Goal: Task Accomplishment & Management: Complete application form

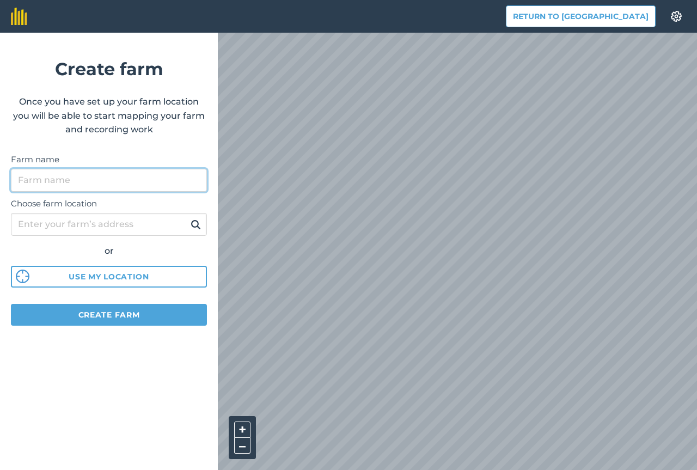
click at [115, 179] on input "Farm name" at bounding box center [109, 180] width 196 height 23
type input "Limousine farm"
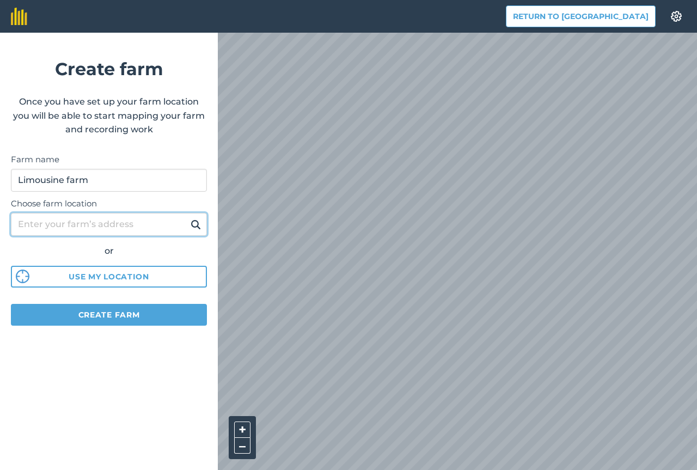
click at [101, 227] on input "Choose farm location" at bounding box center [109, 224] width 196 height 23
type input "Stulgiai"
click at [191, 226] on img at bounding box center [196, 224] width 10 height 13
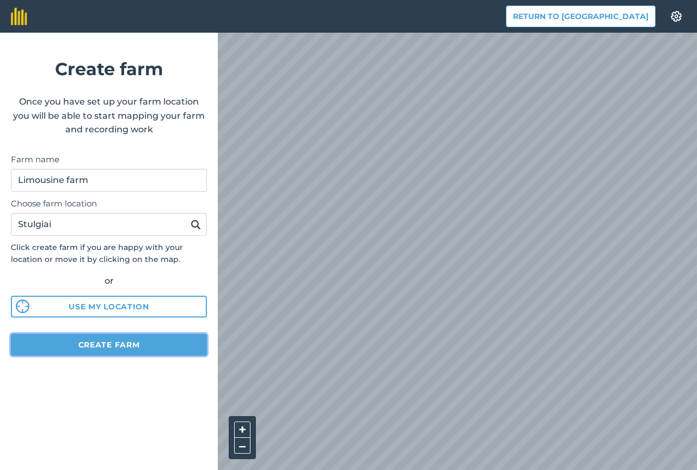
click at [118, 344] on button "Create farm" at bounding box center [109, 345] width 196 height 22
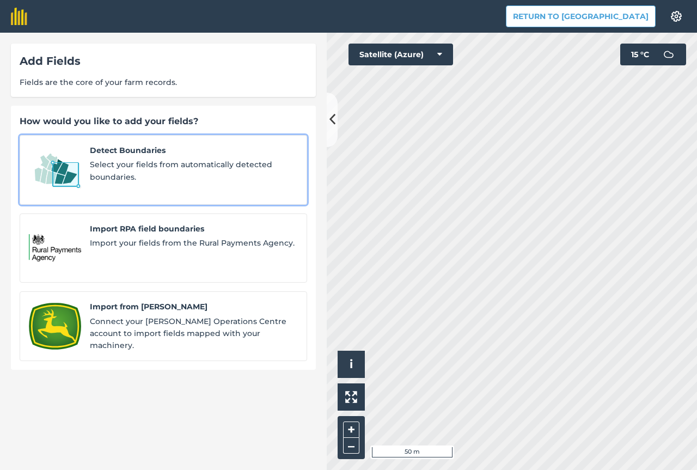
click at [125, 164] on span "Select your fields from automatically detected boundaries." at bounding box center [194, 171] width 208 height 25
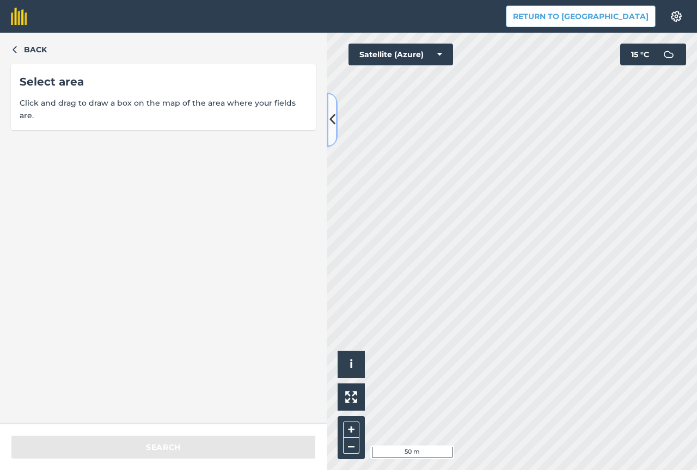
click at [330, 122] on icon at bounding box center [333, 119] width 6 height 19
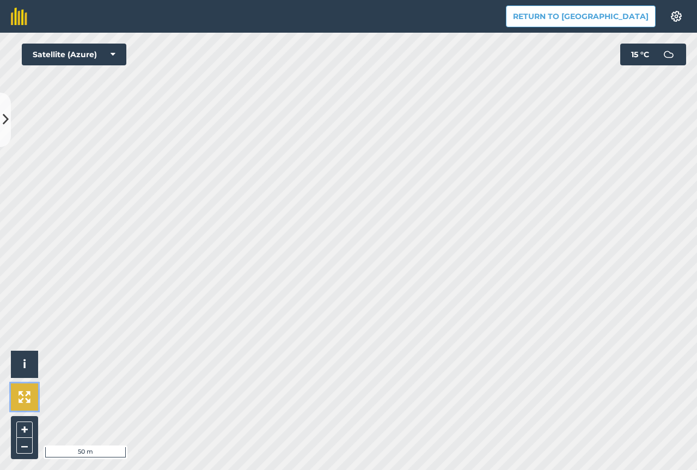
click at [28, 395] on img at bounding box center [25, 397] width 12 height 12
click at [5, 125] on icon at bounding box center [6, 119] width 6 height 19
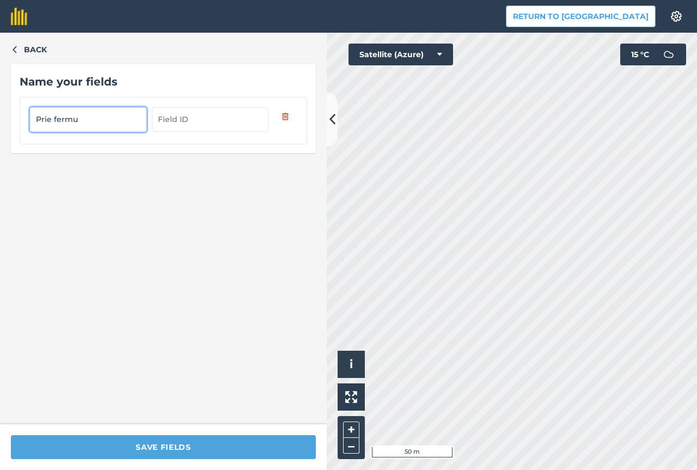
type input "Prie fermu"
click at [199, 125] on input "text" at bounding box center [210, 119] width 117 height 24
type input "1"
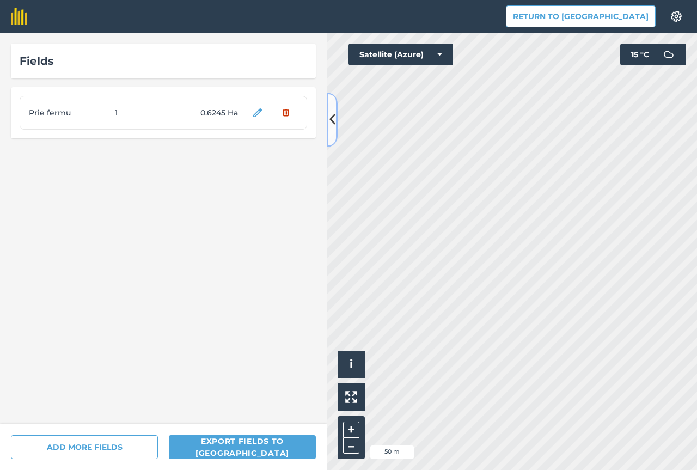
click at [331, 127] on icon at bounding box center [333, 119] width 6 height 19
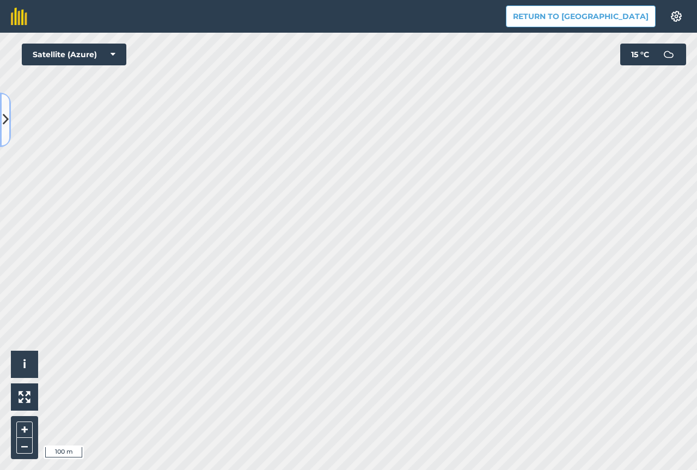
click at [5, 129] on icon at bounding box center [6, 119] width 6 height 19
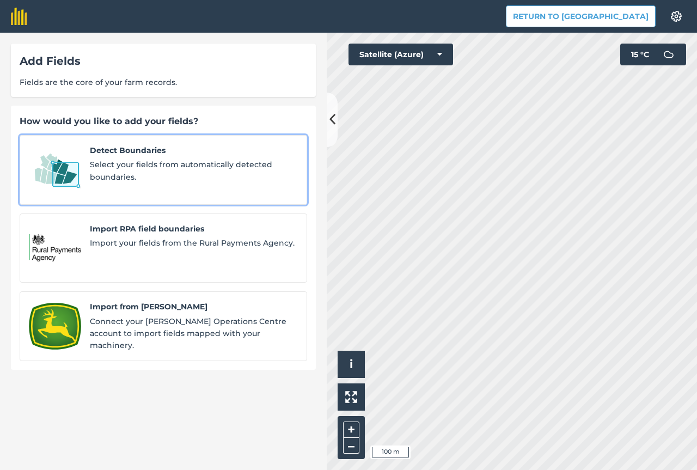
click at [147, 167] on span "Select your fields from automatically detected boundaries." at bounding box center [194, 171] width 208 height 25
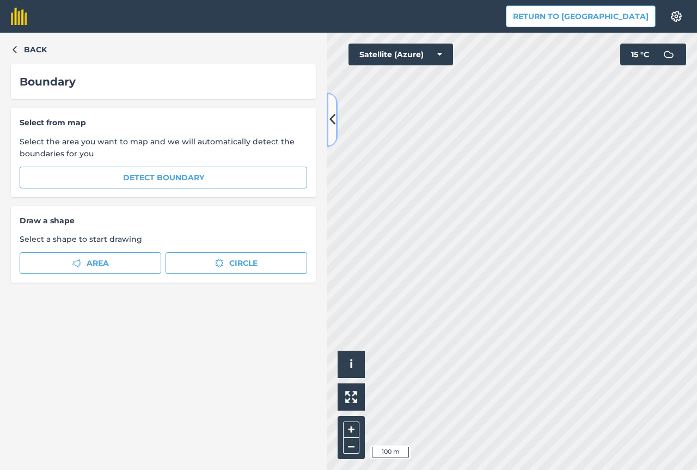
click at [334, 122] on icon at bounding box center [333, 119] width 6 height 19
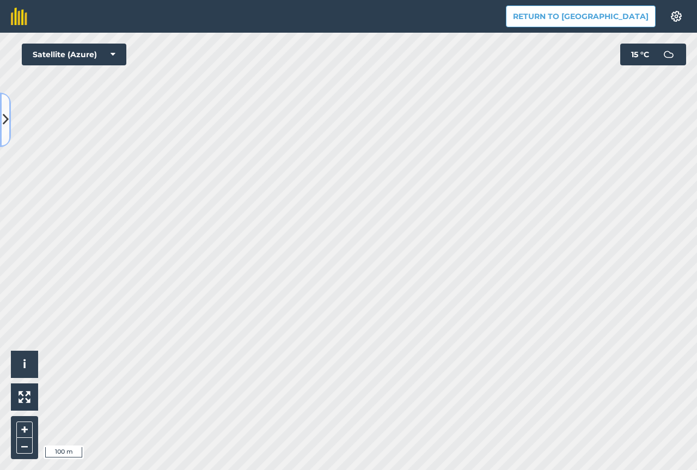
click at [8, 131] on button at bounding box center [5, 120] width 11 height 54
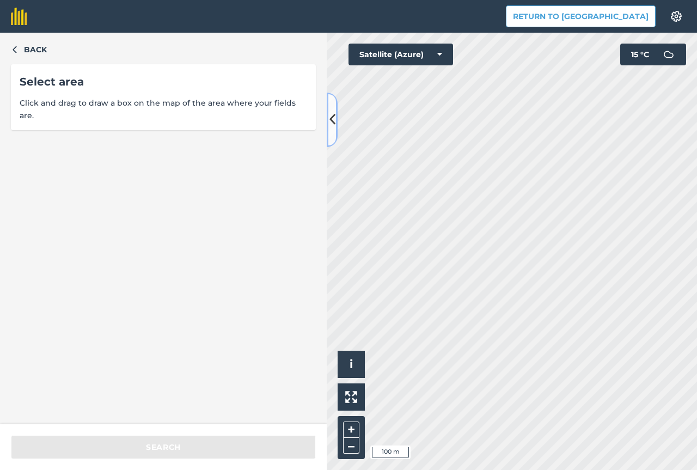
click at [330, 120] on icon at bounding box center [333, 119] width 6 height 19
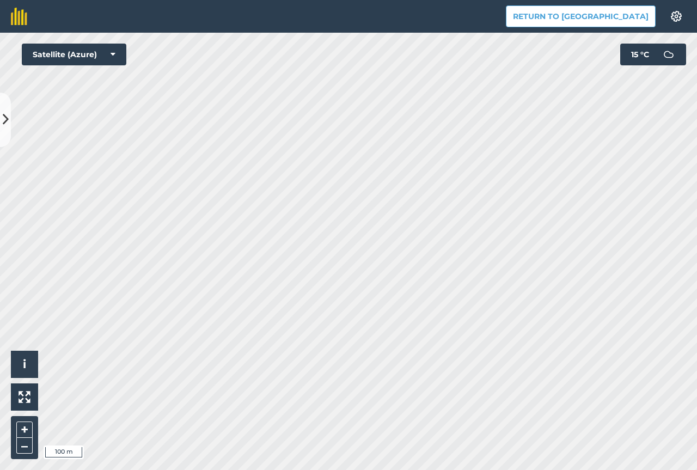
click at [10, 131] on div "Back Select area Click and drag to draw a box on the map of the area where your…" at bounding box center [348, 251] width 697 height 437
click at [4, 131] on button at bounding box center [5, 120] width 11 height 54
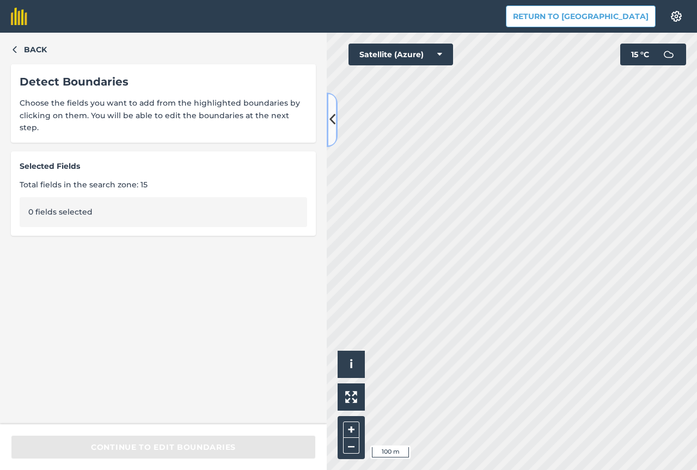
click at [335, 129] on icon at bounding box center [333, 119] width 6 height 19
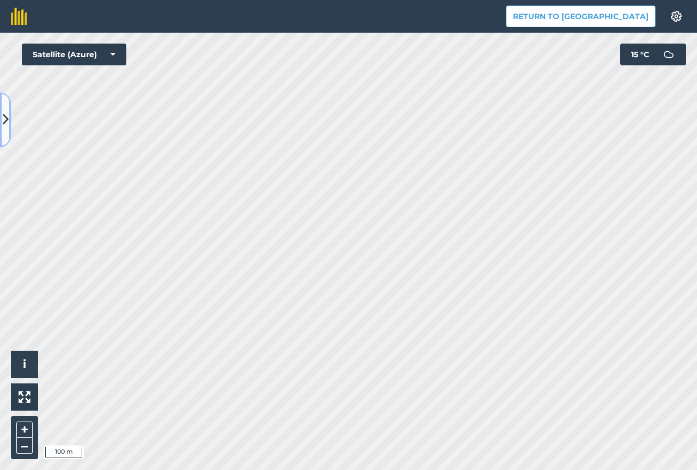
click at [5, 130] on button at bounding box center [5, 120] width 11 height 54
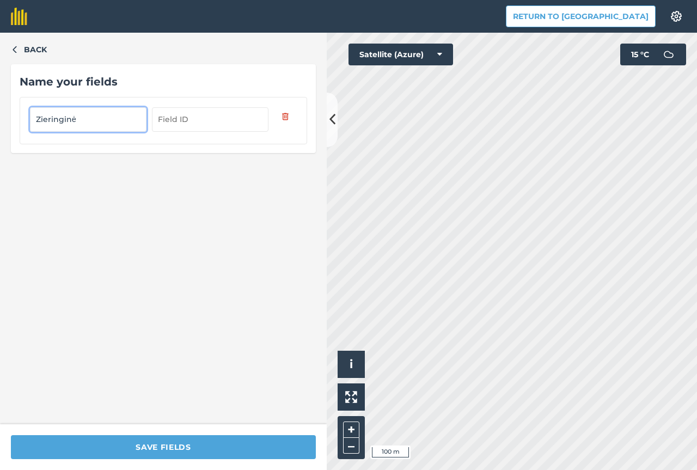
type input "Zieringinė"
click at [187, 119] on input "text" at bounding box center [210, 119] width 117 height 24
type input "2"
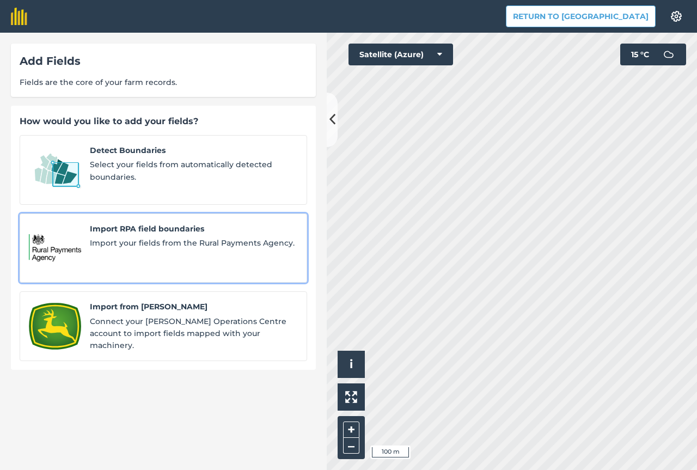
click at [156, 237] on div "Import RPA field boundaries Import your fields from the Rural Payments Agency." at bounding box center [194, 248] width 208 height 51
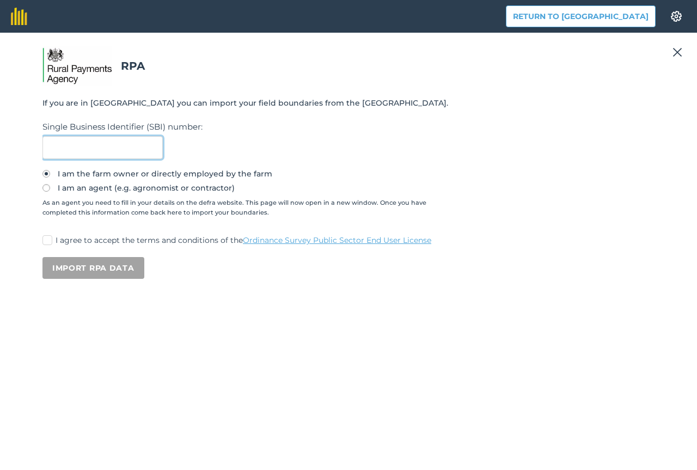
click at [118, 151] on input "text" at bounding box center [102, 147] width 120 height 23
click at [679, 56] on img at bounding box center [678, 52] width 10 height 13
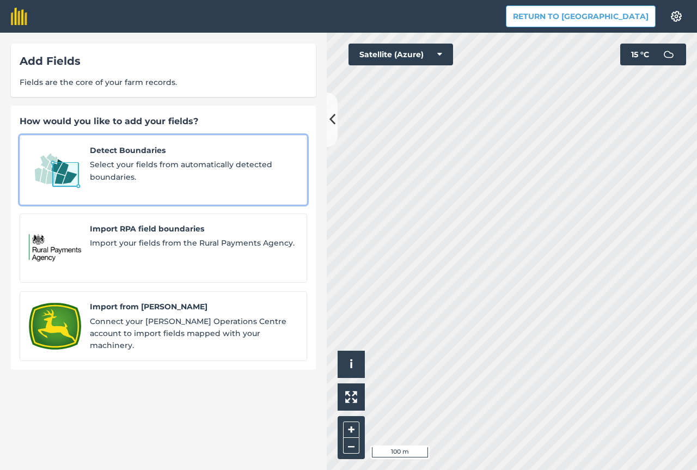
click at [135, 160] on span "Select your fields from automatically detected boundaries." at bounding box center [194, 171] width 208 height 25
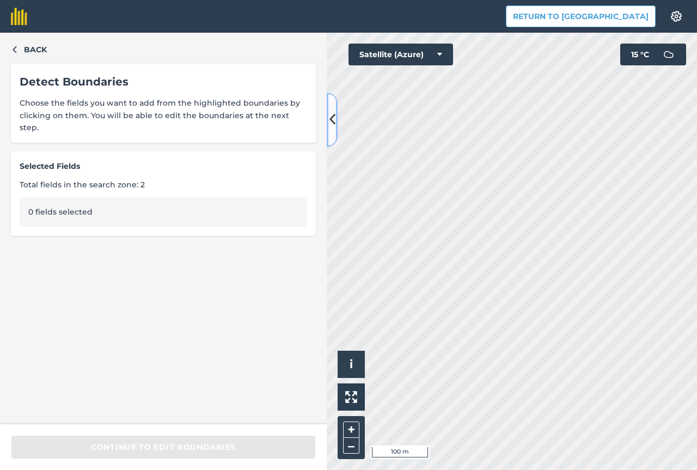
click at [334, 121] on icon at bounding box center [333, 119] width 6 height 19
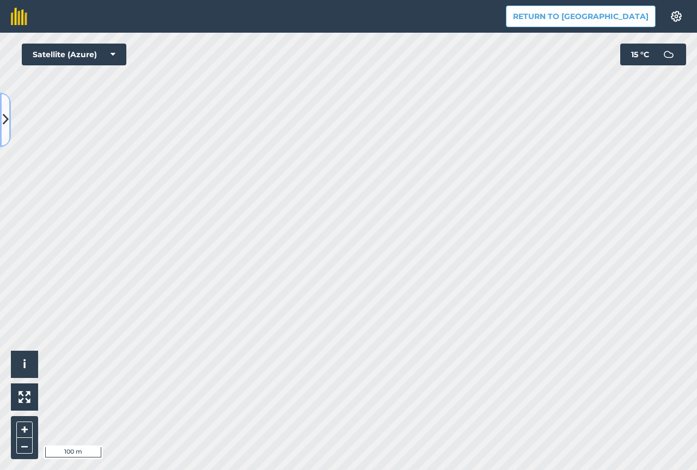
click at [4, 127] on icon at bounding box center [6, 119] width 6 height 19
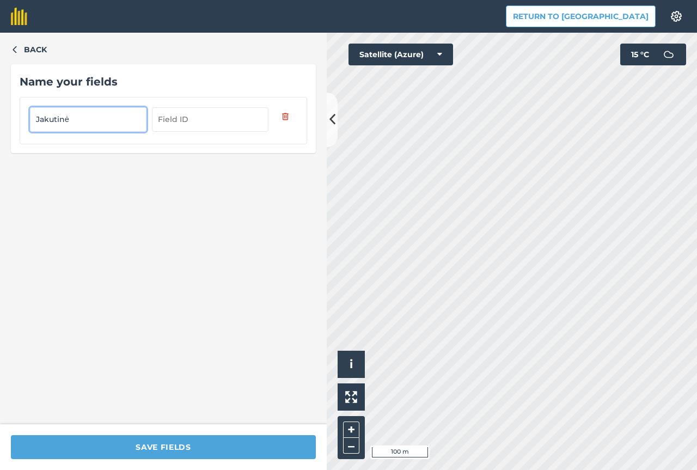
type input "Jakutinė"
click at [166, 126] on input "text" at bounding box center [210, 119] width 117 height 24
type input "3"
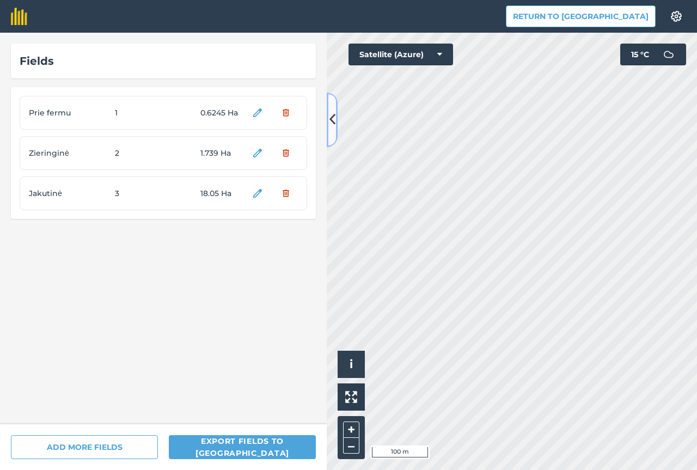
click at [327, 120] on button at bounding box center [332, 120] width 11 height 54
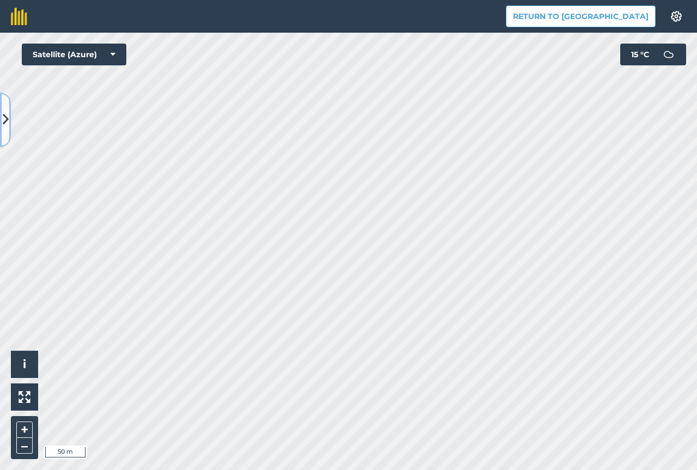
click at [4, 125] on icon at bounding box center [6, 119] width 6 height 19
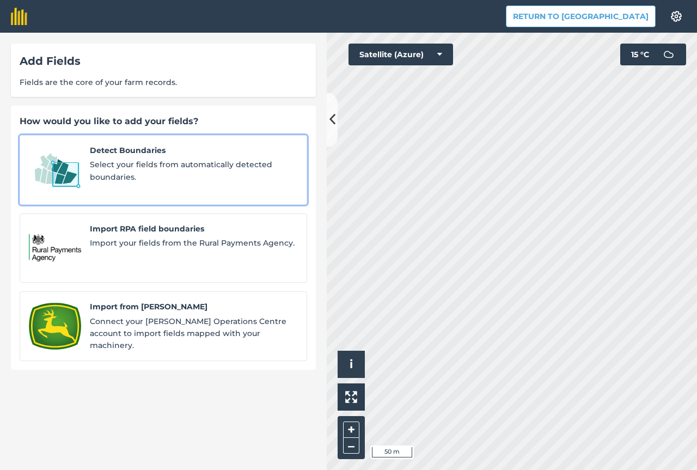
click at [133, 158] on div "Detect Boundaries Select your fields from automatically detected boundaries." at bounding box center [194, 169] width 208 height 51
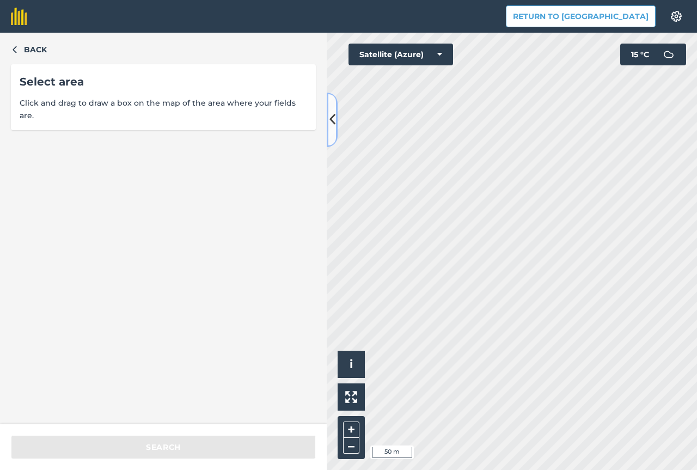
click at [333, 120] on icon at bounding box center [333, 119] width 6 height 19
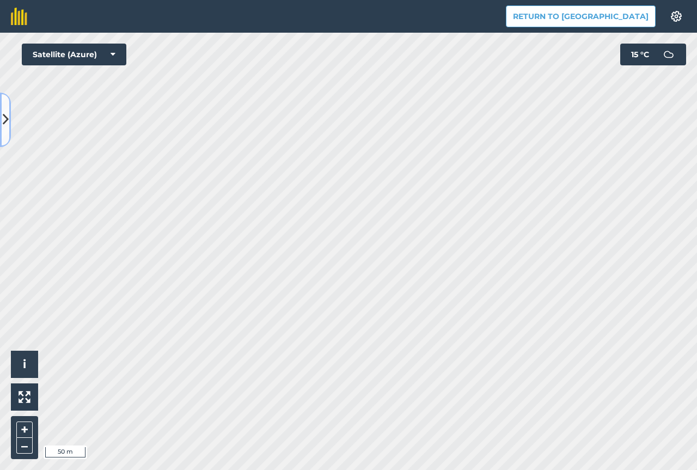
click at [8, 135] on button at bounding box center [5, 120] width 11 height 54
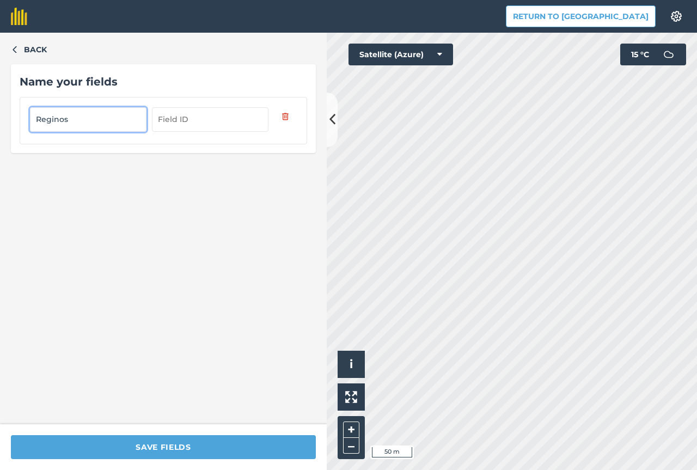
type input "Reginos"
click at [169, 121] on input "text" at bounding box center [210, 119] width 117 height 24
type input "4"
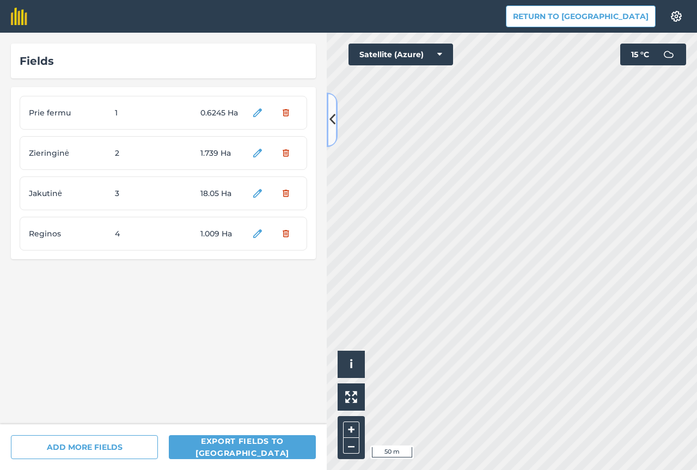
click at [334, 129] on icon at bounding box center [333, 119] width 6 height 19
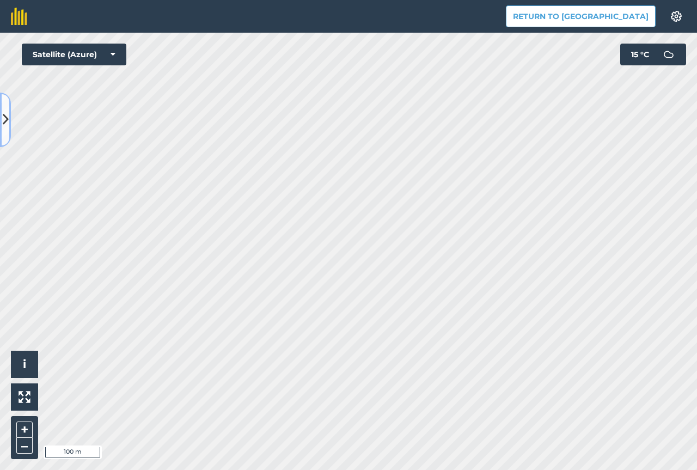
click at [5, 128] on icon at bounding box center [6, 119] width 6 height 19
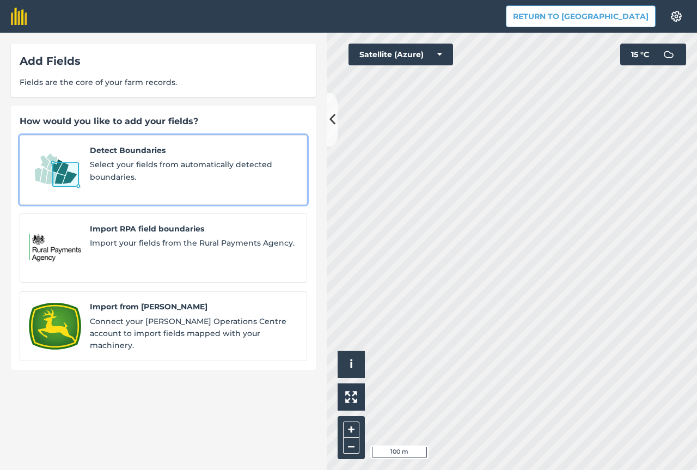
click at [131, 160] on span "Select your fields from automatically detected boundaries." at bounding box center [194, 171] width 208 height 25
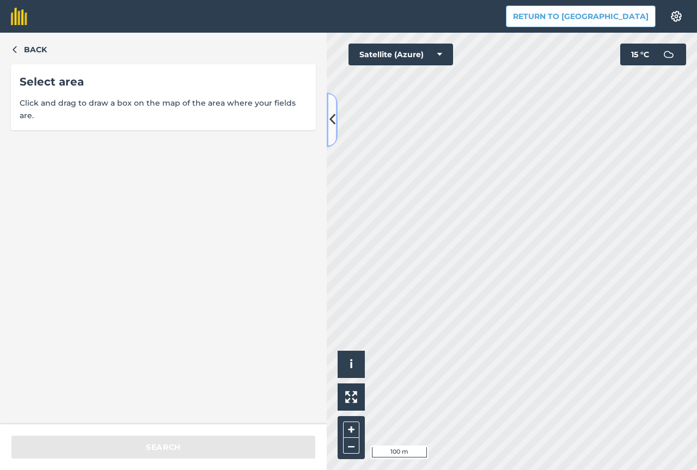
click at [330, 123] on icon at bounding box center [333, 119] width 6 height 19
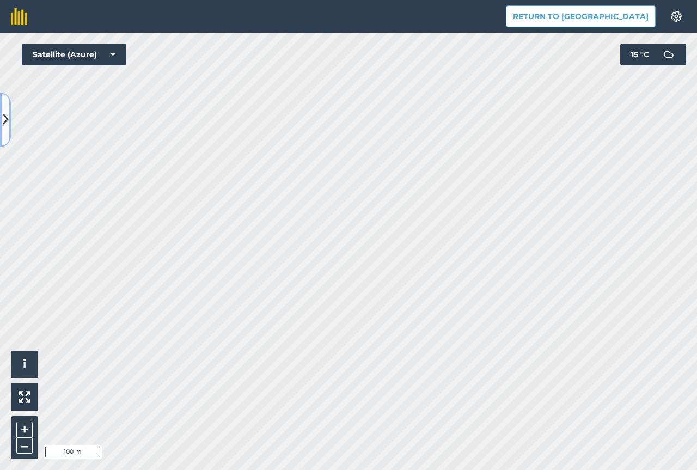
click at [9, 117] on button at bounding box center [5, 120] width 11 height 54
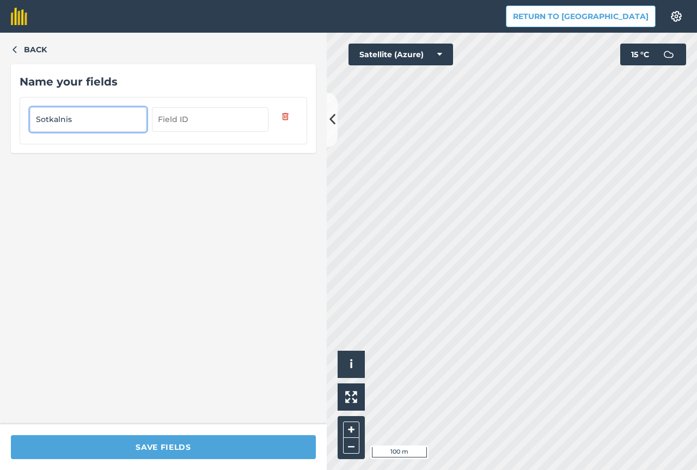
type input "Sotkalnis"
type input "5"
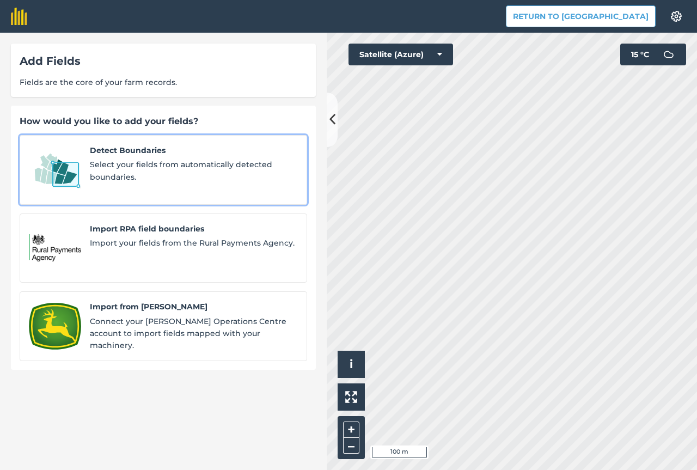
click at [206, 157] on div "Detect Boundaries Select your fields from automatically detected boundaries." at bounding box center [194, 169] width 208 height 51
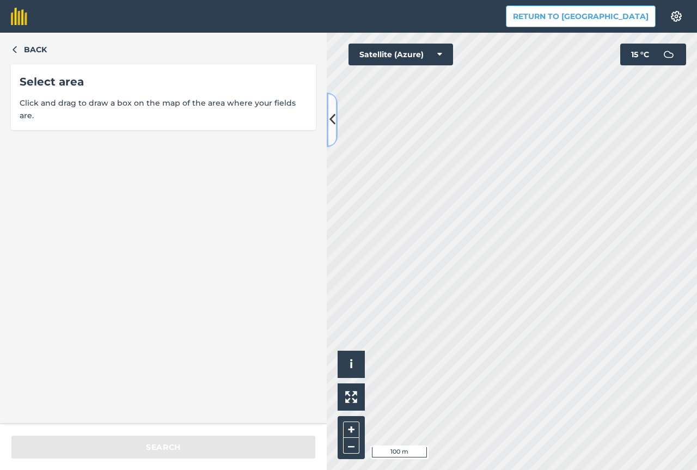
click at [328, 136] on button at bounding box center [332, 120] width 11 height 54
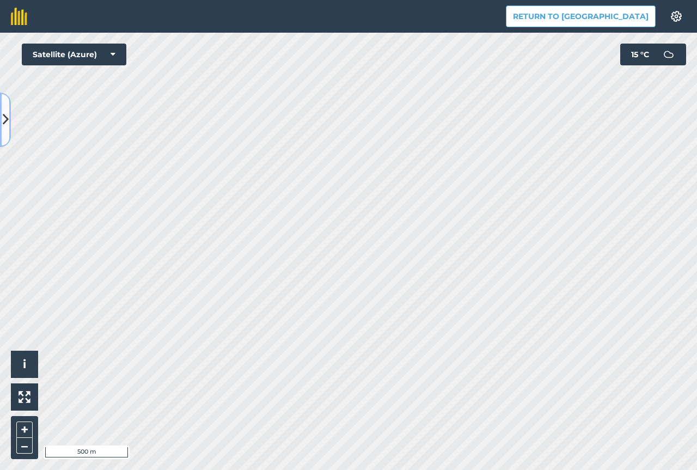
click at [10, 112] on button at bounding box center [5, 120] width 11 height 54
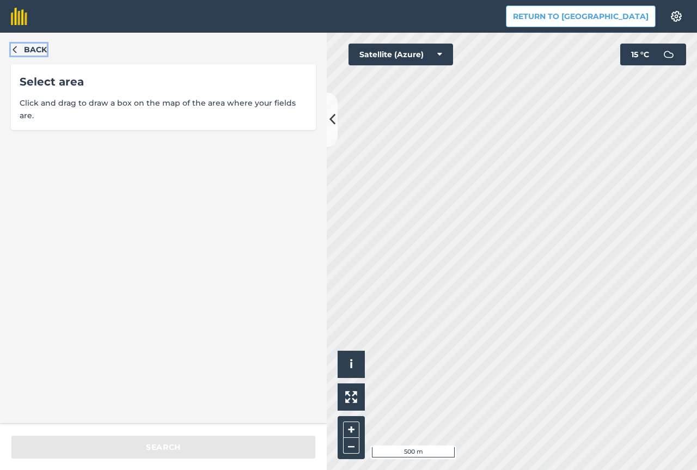
click at [15, 54] on button "Back" at bounding box center [29, 50] width 36 height 12
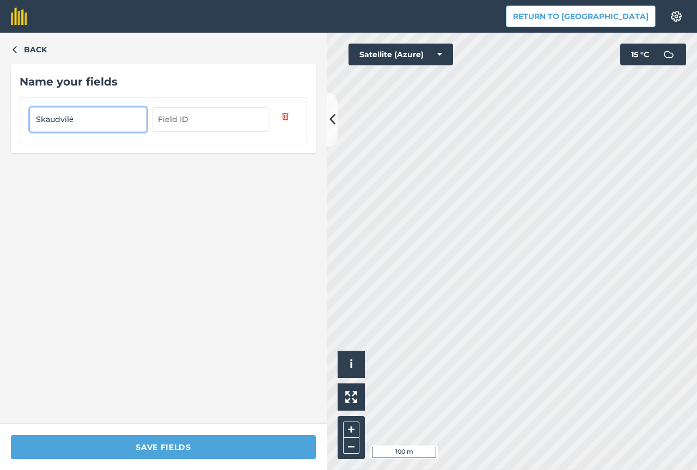
type input "Skaudvilė"
click at [204, 118] on input "text" at bounding box center [210, 119] width 117 height 24
type input "6"
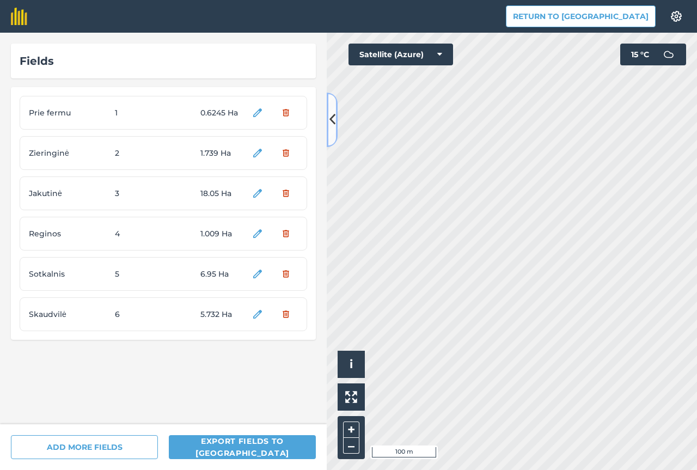
click at [332, 129] on icon at bounding box center [333, 119] width 6 height 19
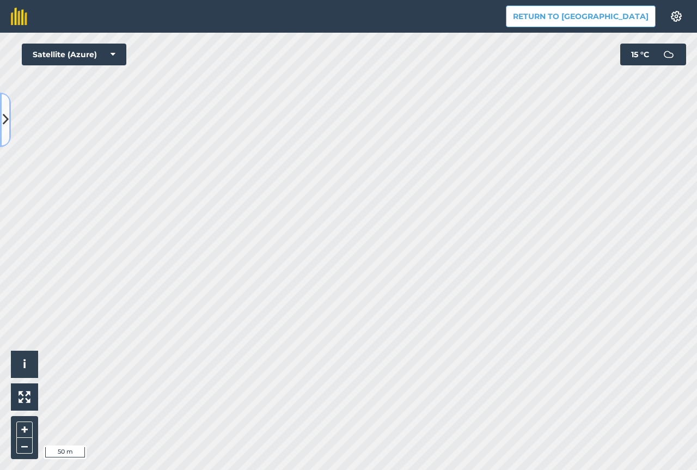
click at [8, 132] on button at bounding box center [5, 120] width 11 height 54
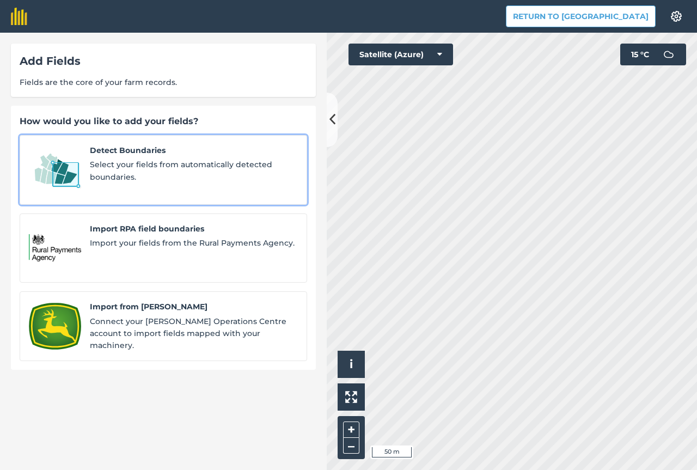
click at [134, 160] on span "Select your fields from automatically detected boundaries." at bounding box center [194, 171] width 208 height 25
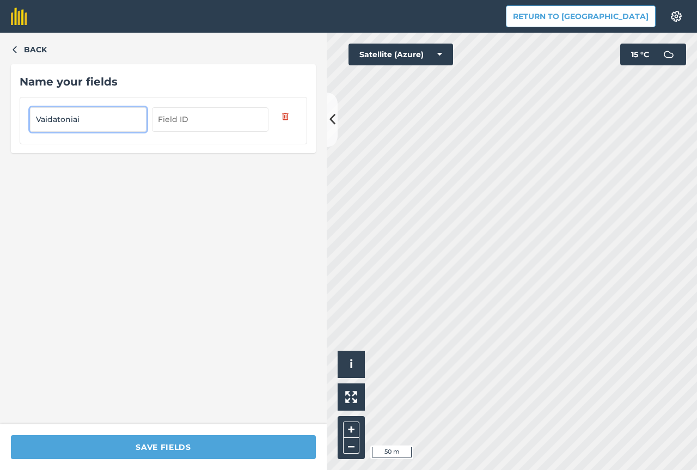
type input "Vaidatoniai"
click at [173, 125] on input "text" at bounding box center [210, 119] width 117 height 24
type input "6"
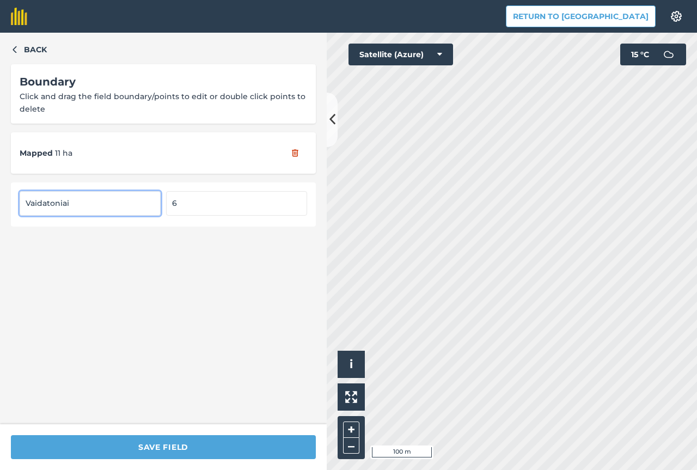
click at [177, 203] on input "6" at bounding box center [236, 203] width 141 height 24
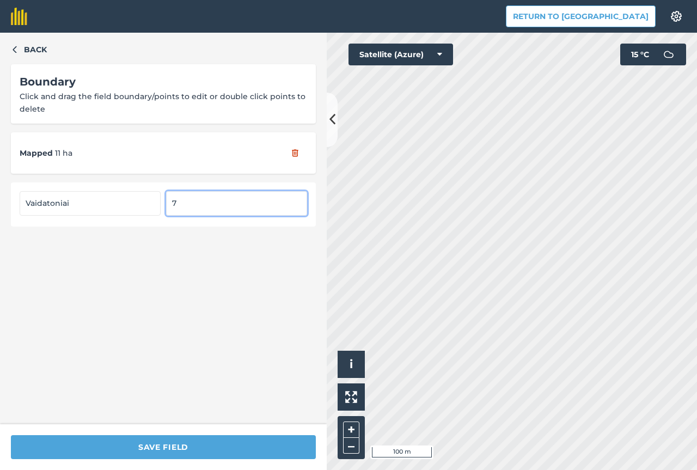
type input "7"
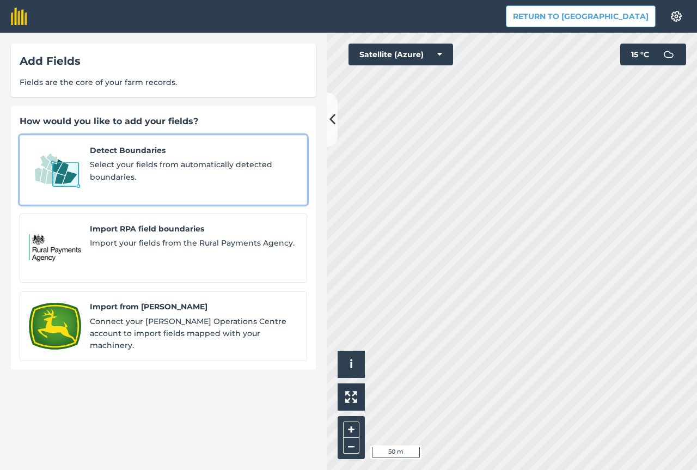
click at [161, 161] on span "Select your fields from automatically detected boundaries." at bounding box center [194, 171] width 208 height 25
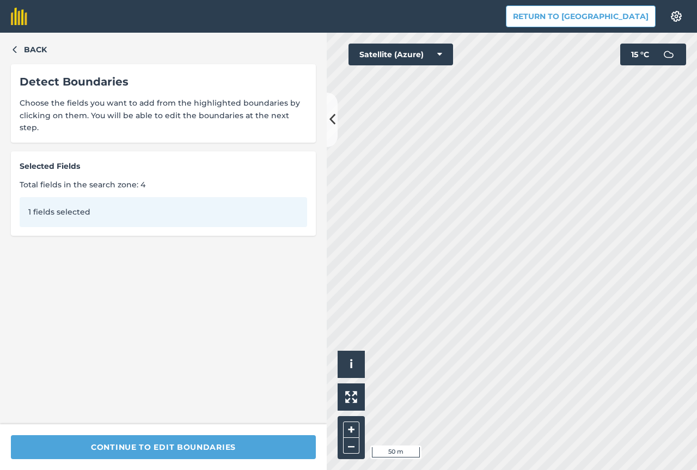
click at [274, 432] on div "Continue to edit boundaries" at bounding box center [163, 447] width 327 height 46
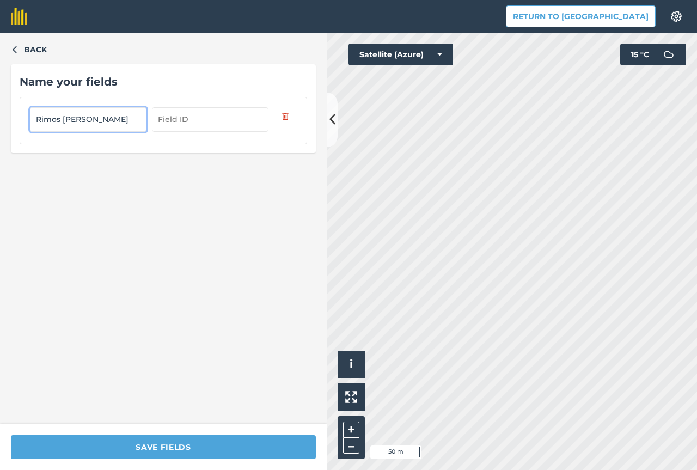
type input "Rimos [PERSON_NAME]"
type input "8"
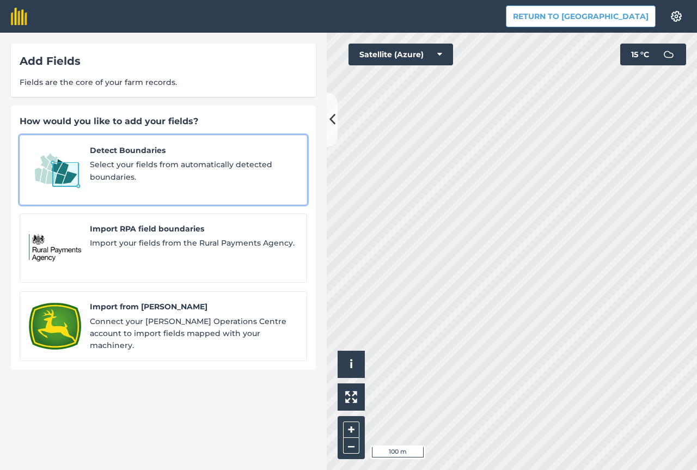
click at [219, 149] on span "Detect Boundaries" at bounding box center [194, 150] width 208 height 12
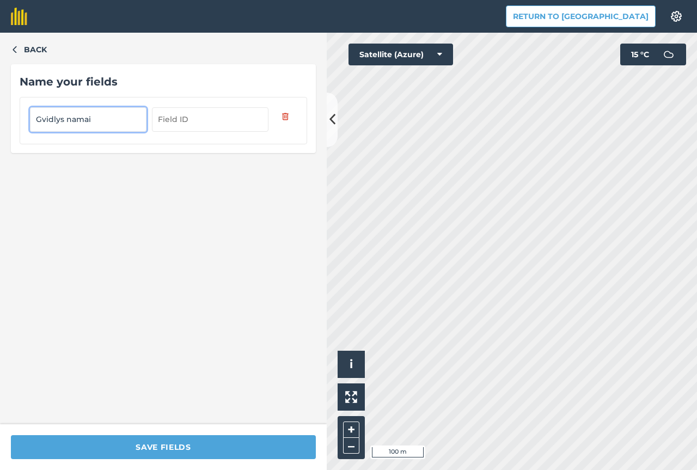
type input "Gvidlys namai"
click at [210, 119] on input "text" at bounding box center [210, 119] width 117 height 24
type input "9"
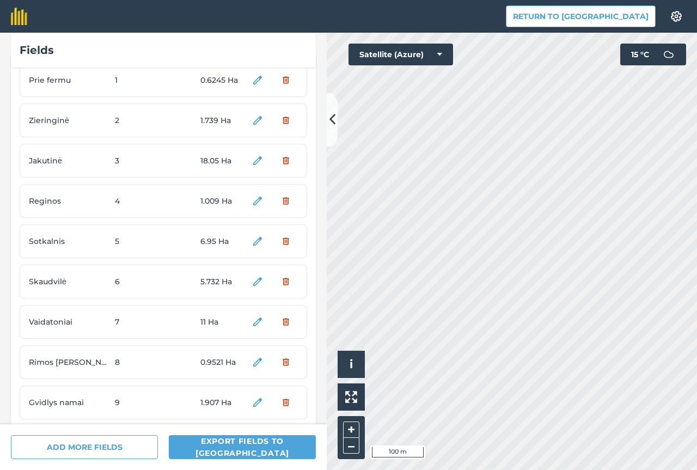
scroll to position [47, 0]
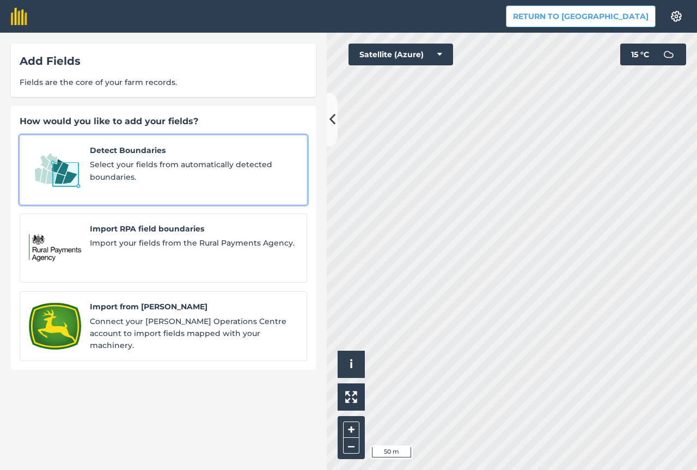
click at [155, 172] on span "Select your fields from automatically detected boundaries." at bounding box center [194, 171] width 208 height 25
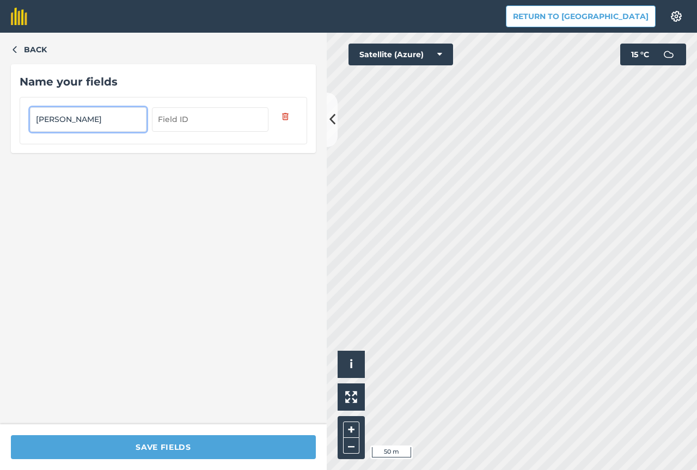
type input "[PERSON_NAME]"
type input "10"
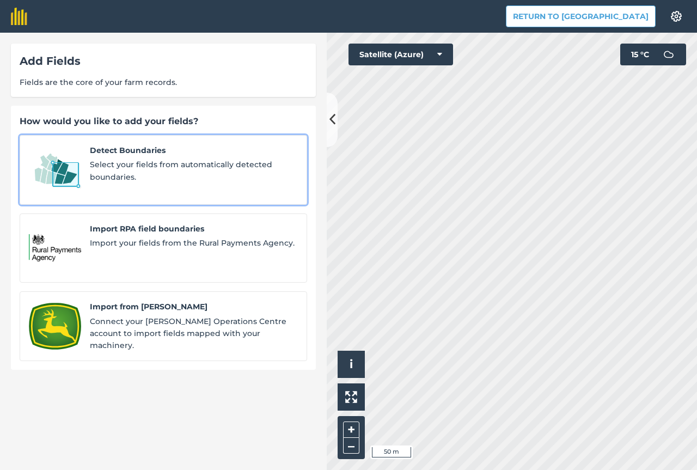
click at [143, 162] on span "Select your fields from automatically detected boundaries." at bounding box center [194, 171] width 208 height 25
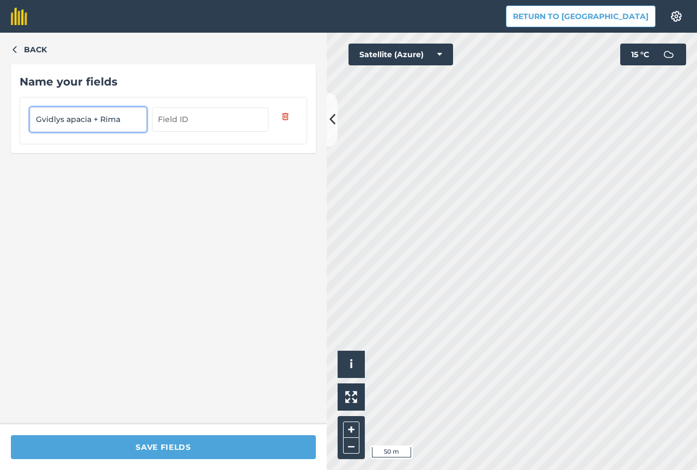
type input "Gvidlys apacia + Rima"
click at [212, 117] on input "text" at bounding box center [210, 119] width 117 height 24
type input "11"
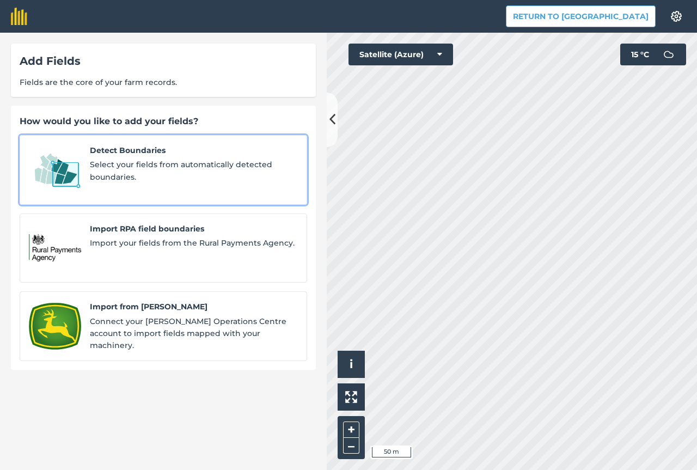
click at [145, 151] on span "Detect Boundaries" at bounding box center [194, 150] width 208 height 12
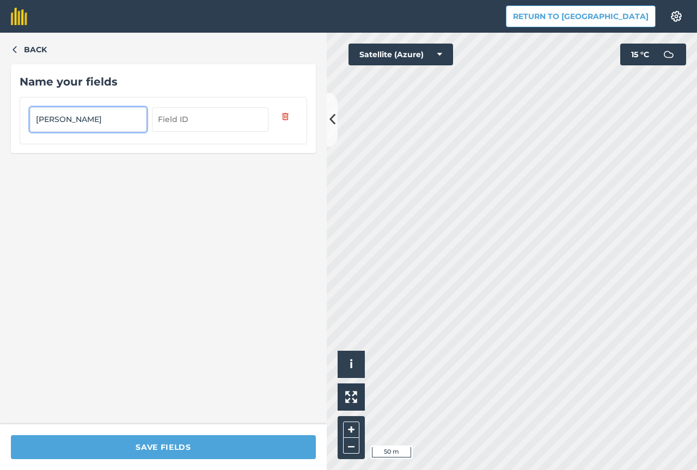
type input "[PERSON_NAME]"
type input "12"
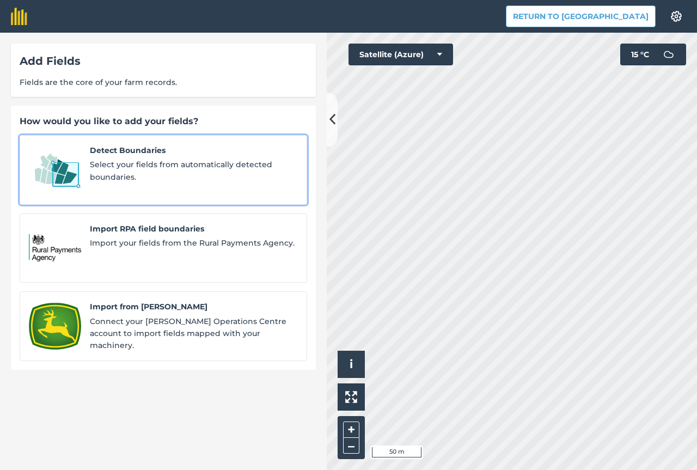
click at [123, 161] on span "Select your fields from automatically detected boundaries." at bounding box center [194, 171] width 208 height 25
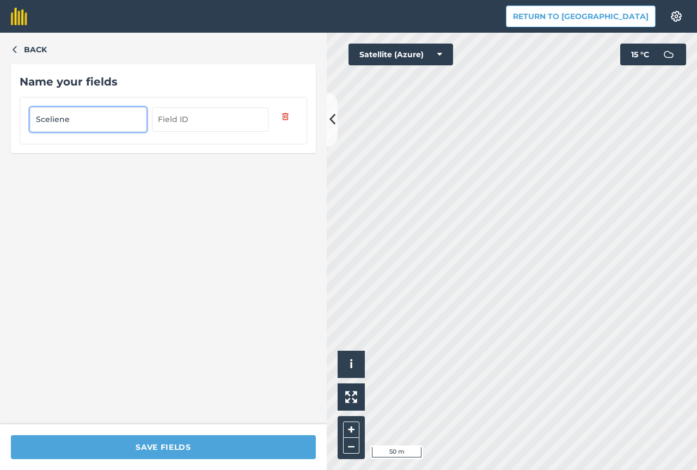
type input "Sceliene"
click at [228, 121] on input "text" at bounding box center [210, 119] width 117 height 24
type input "12"
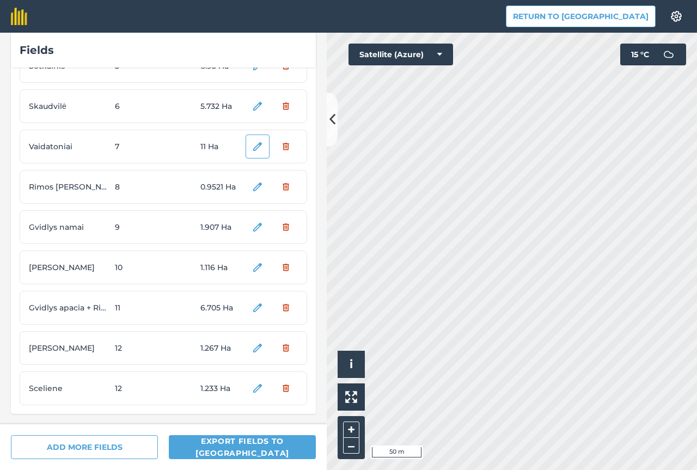
scroll to position [209, 0]
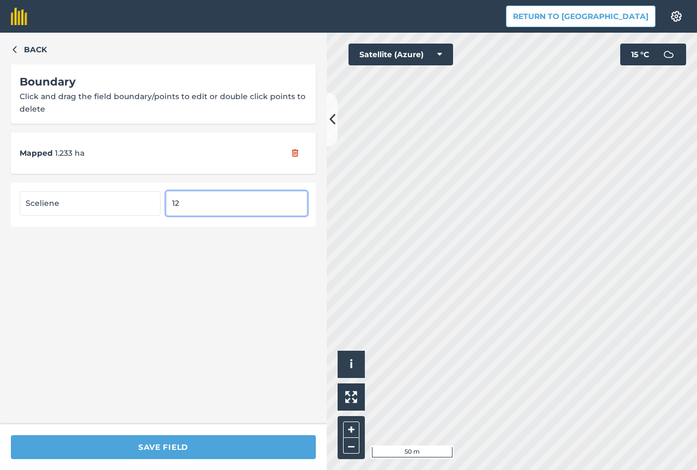
click at [188, 198] on input "12" at bounding box center [236, 203] width 141 height 24
type input "13"
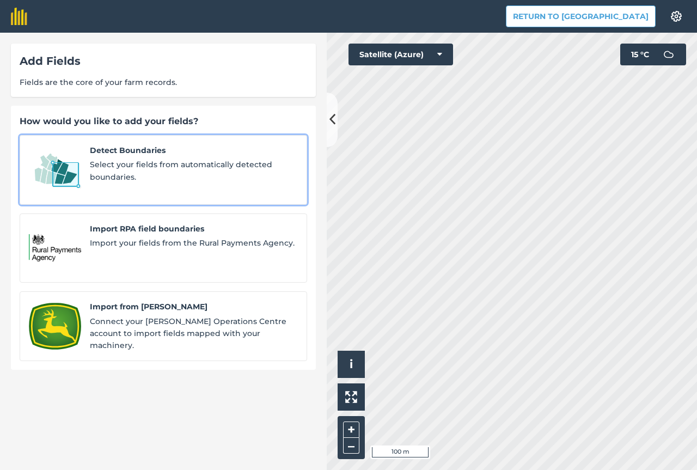
click at [135, 161] on span "Select your fields from automatically detected boundaries." at bounding box center [194, 171] width 208 height 25
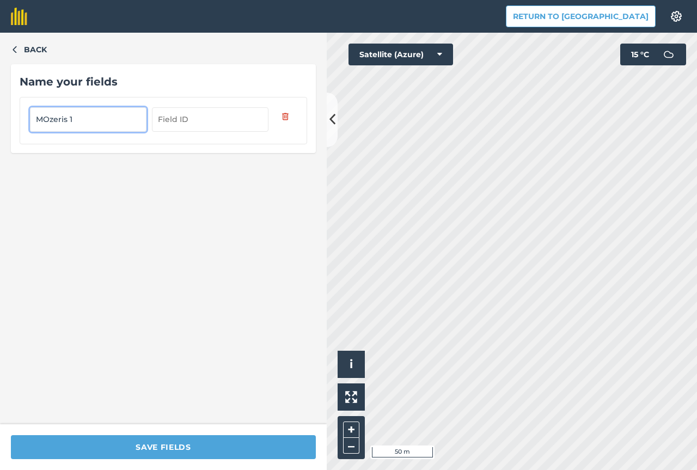
click at [48, 121] on input "MOzeris 1" at bounding box center [88, 119] width 117 height 24
type input "Mozeris 1"
click at [198, 127] on input "text" at bounding box center [210, 119] width 117 height 24
type input "13"
click at [328, 127] on button at bounding box center [332, 120] width 11 height 54
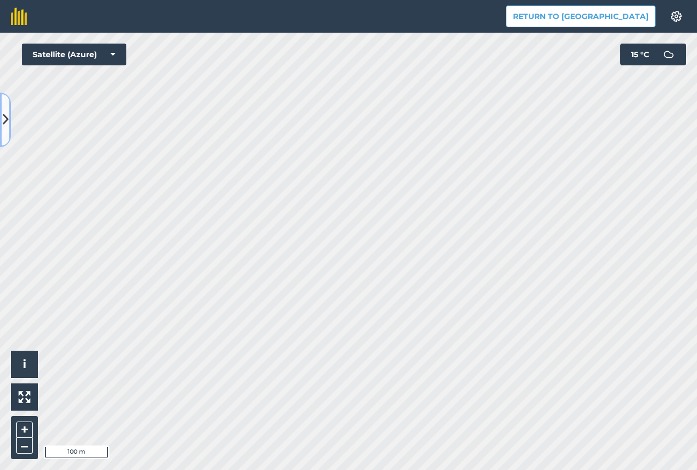
click at [8, 119] on icon at bounding box center [6, 119] width 6 height 19
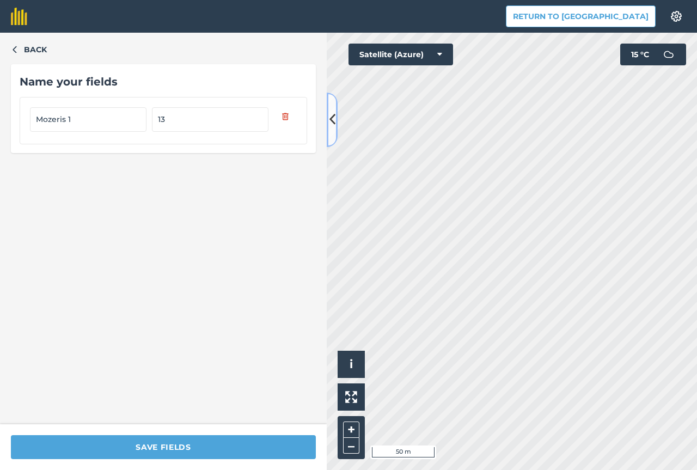
click at [334, 121] on icon at bounding box center [333, 119] width 6 height 19
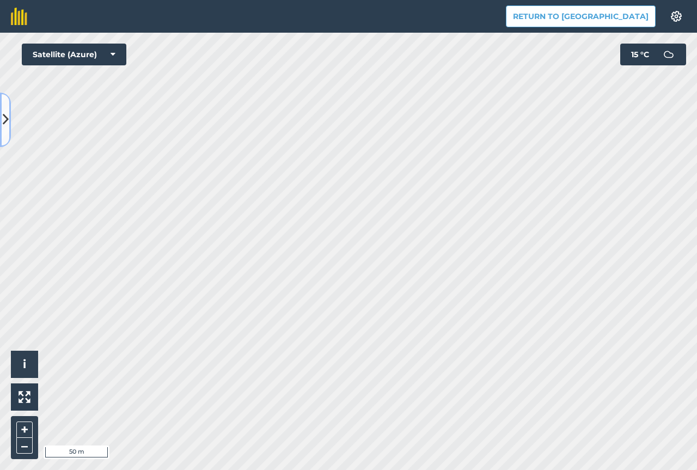
click at [7, 109] on button at bounding box center [5, 120] width 11 height 54
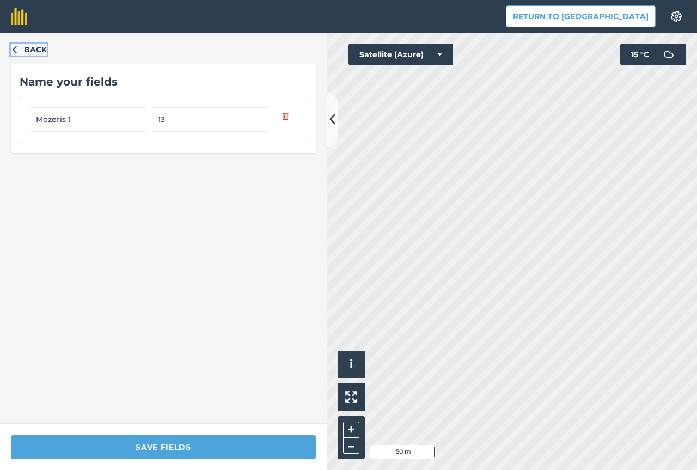
click at [23, 47] on button "Back" at bounding box center [29, 50] width 36 height 12
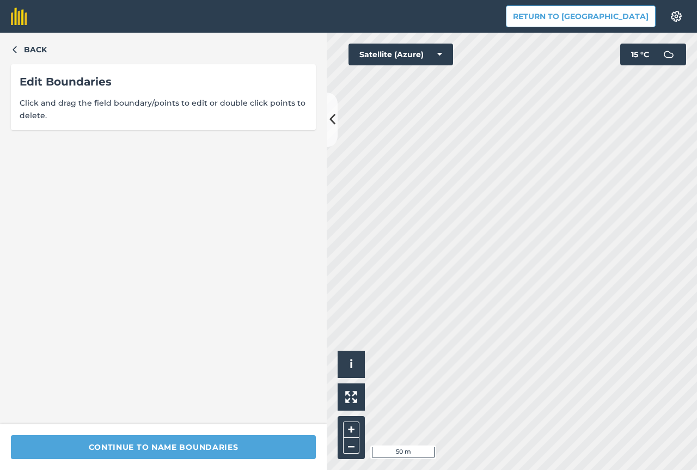
click at [106, 100] on span "Click and drag the field boundary/points to edit or double click points to dele…" at bounding box center [164, 109] width 288 height 25
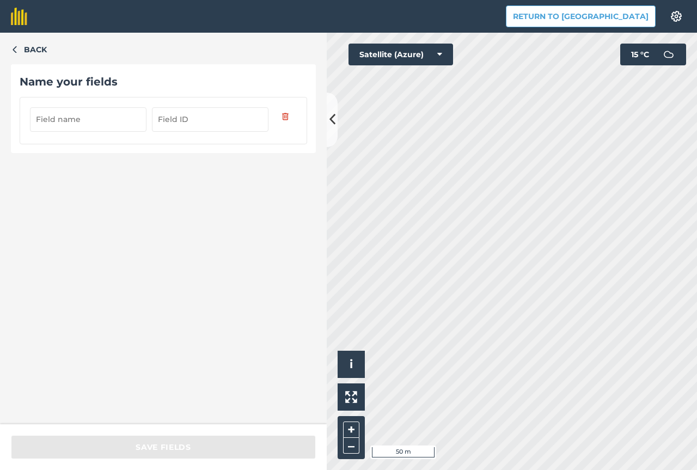
click at [75, 125] on input "text" at bounding box center [88, 119] width 117 height 24
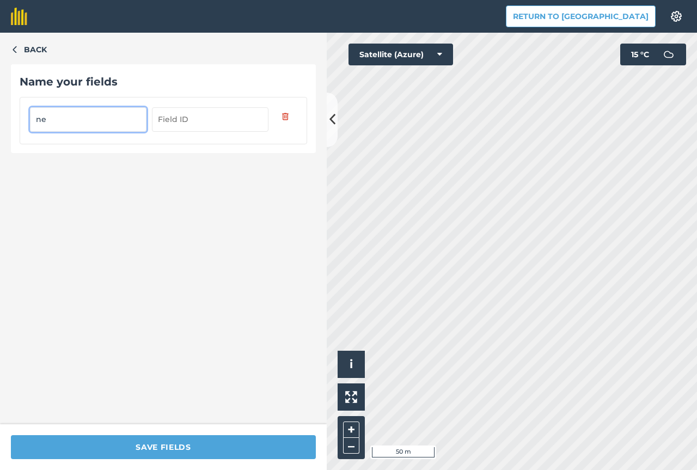
type input "ne"
click at [197, 123] on input "text" at bounding box center [210, 119] width 117 height 24
type input "111"
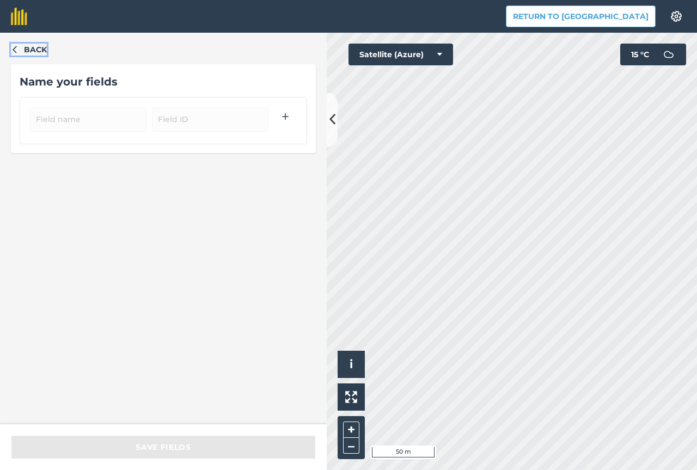
click at [27, 52] on span "Back" at bounding box center [35, 50] width 23 height 12
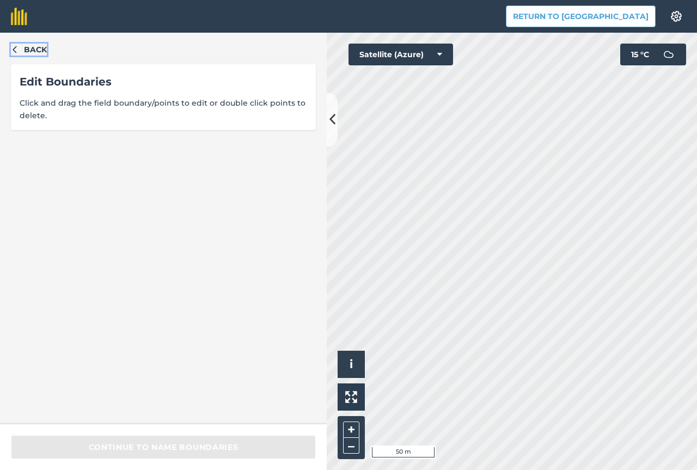
click at [45, 51] on span "Back" at bounding box center [35, 50] width 23 height 12
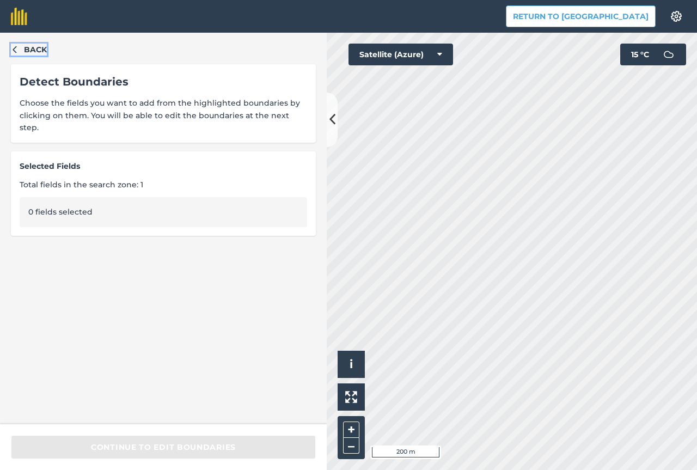
click at [19, 53] on button "Back" at bounding box center [29, 50] width 36 height 12
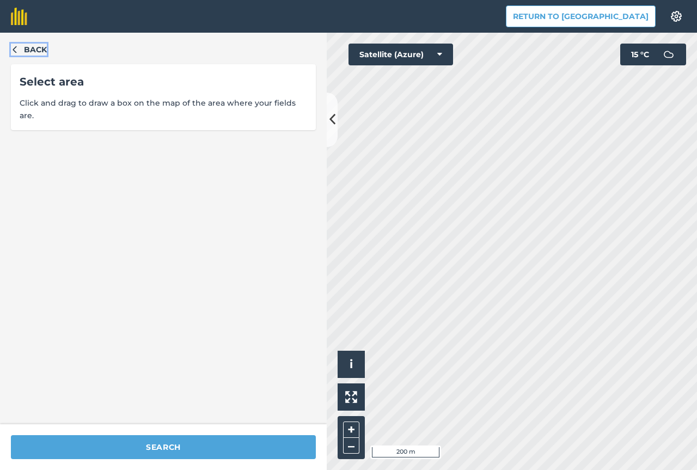
click at [22, 49] on button "Back" at bounding box center [29, 50] width 36 height 12
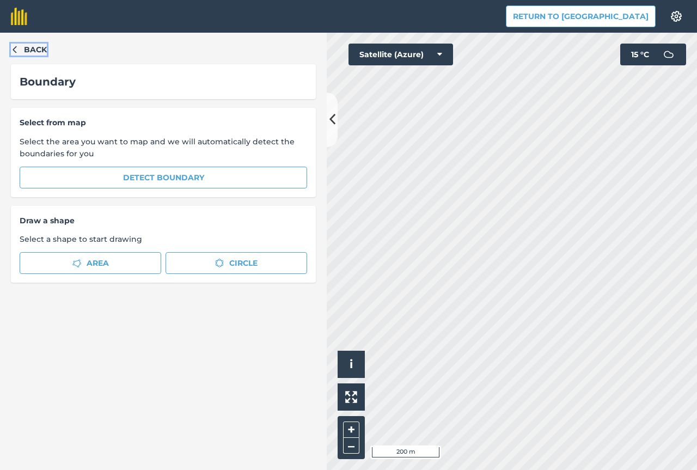
click at [22, 49] on button "Back" at bounding box center [29, 50] width 36 height 12
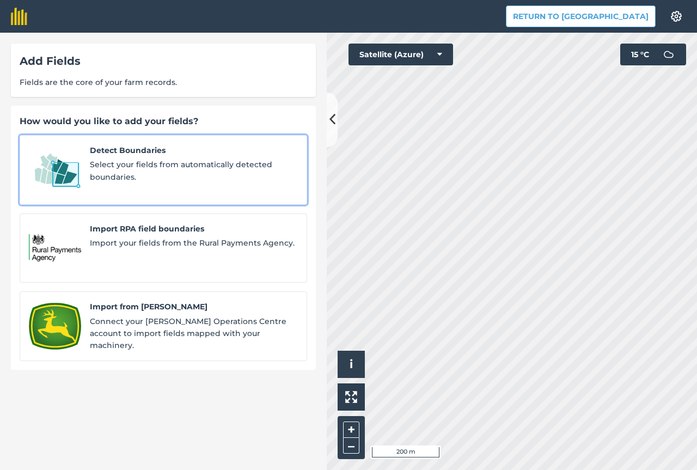
click at [124, 157] on div "Detect Boundaries Select your fields from automatically detected boundaries." at bounding box center [194, 169] width 208 height 51
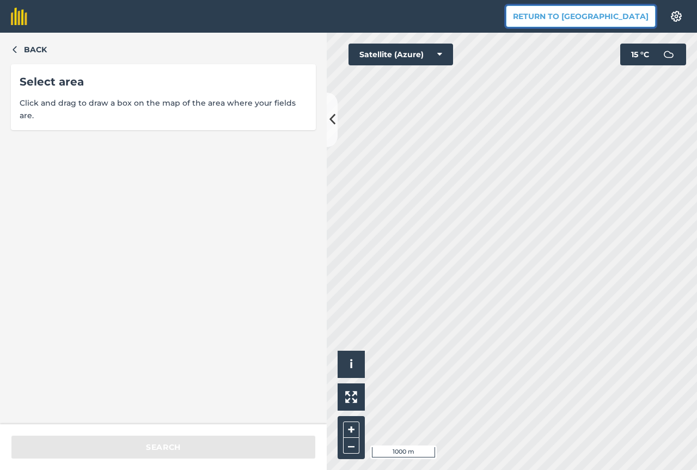
click at [585, 20] on button "Return to [GEOGRAPHIC_DATA]" at bounding box center [581, 16] width 150 height 22
click at [17, 52] on icon "button" at bounding box center [15, 49] width 8 height 8
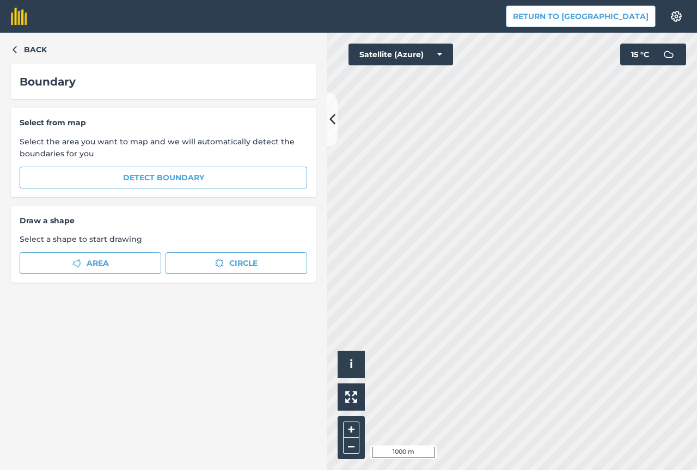
click at [101, 129] on span "Select from map" at bounding box center [164, 123] width 288 height 12
click at [334, 130] on button at bounding box center [332, 120] width 11 height 54
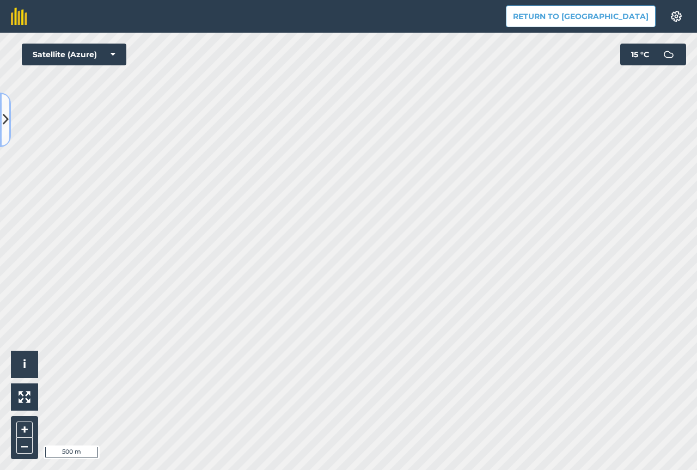
click at [4, 113] on icon at bounding box center [6, 119] width 6 height 19
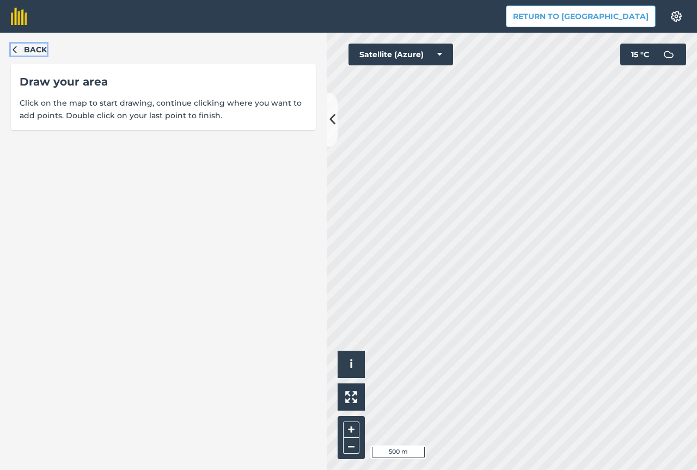
click at [26, 51] on span "Back" at bounding box center [35, 50] width 23 height 12
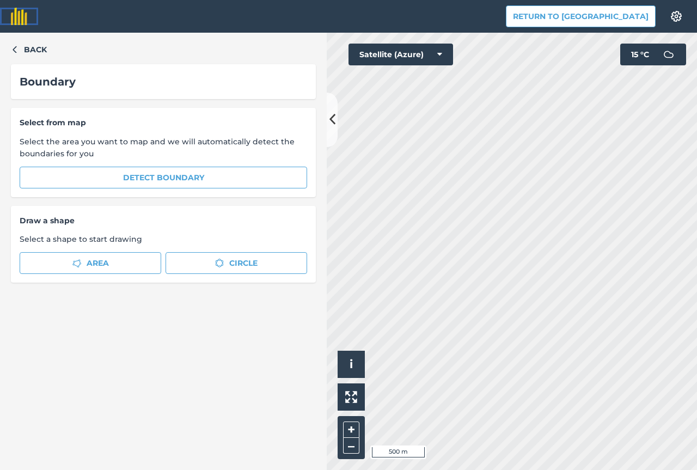
click at [17, 14] on img at bounding box center [19, 16] width 16 height 17
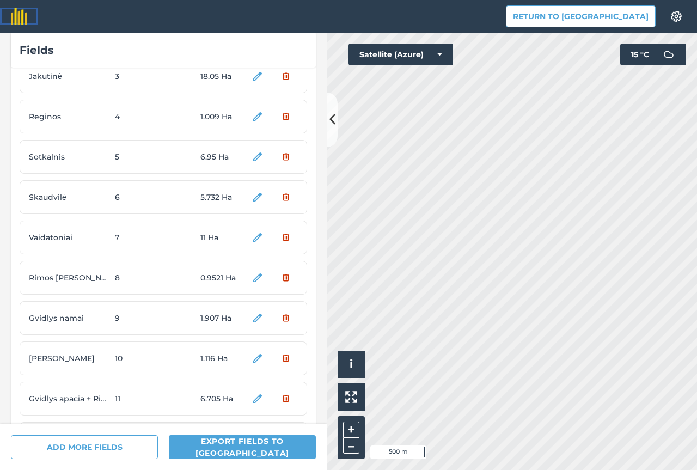
scroll to position [209, 0]
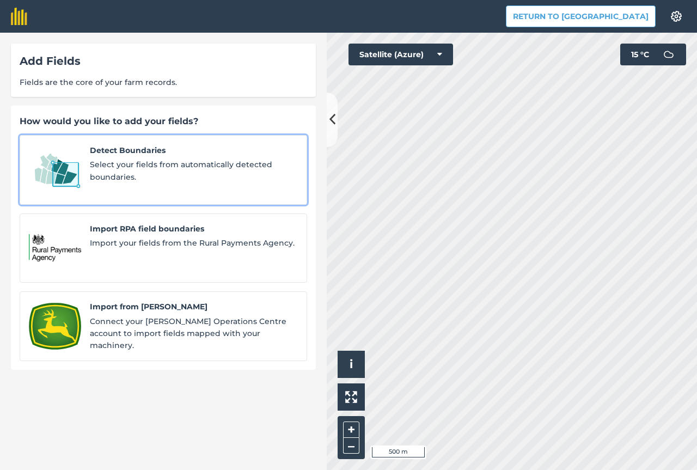
click at [124, 163] on span "Select your fields from automatically detected boundaries." at bounding box center [194, 171] width 208 height 25
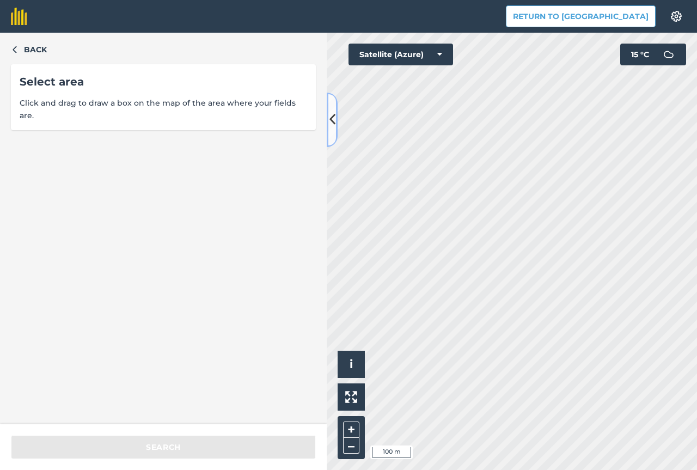
click at [330, 130] on button at bounding box center [332, 120] width 11 height 54
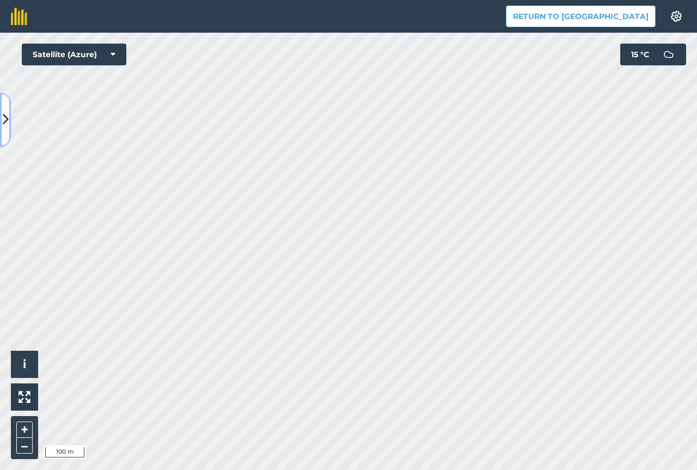
click at [3, 126] on icon at bounding box center [6, 119] width 6 height 19
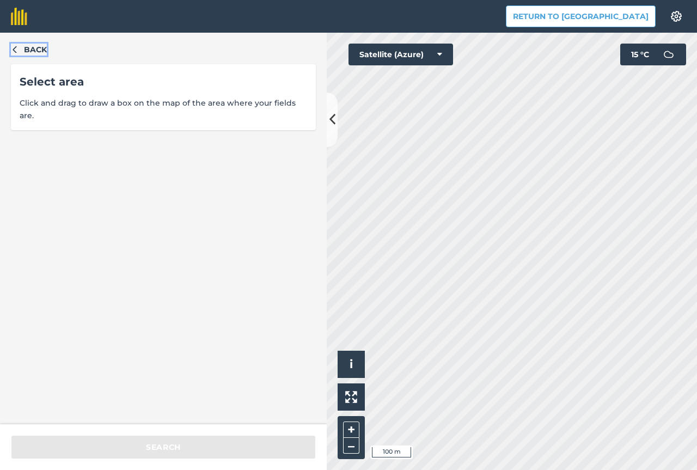
click at [16, 52] on icon "button" at bounding box center [15, 49] width 8 height 8
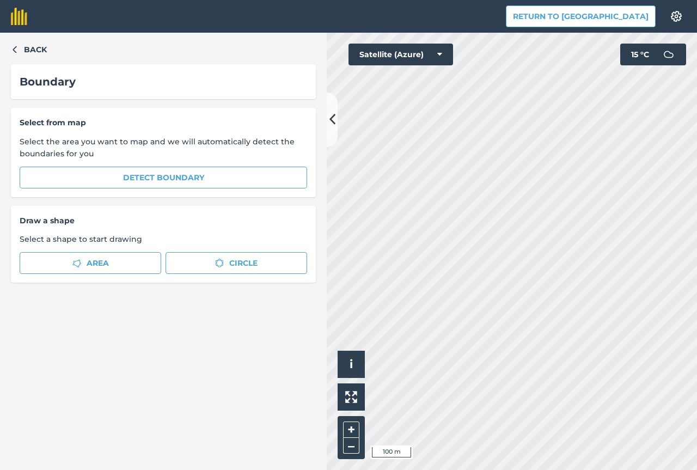
click at [42, 81] on div "Boundary" at bounding box center [164, 81] width 288 height 17
click at [15, 49] on icon "button" at bounding box center [15, 49] width 8 height 8
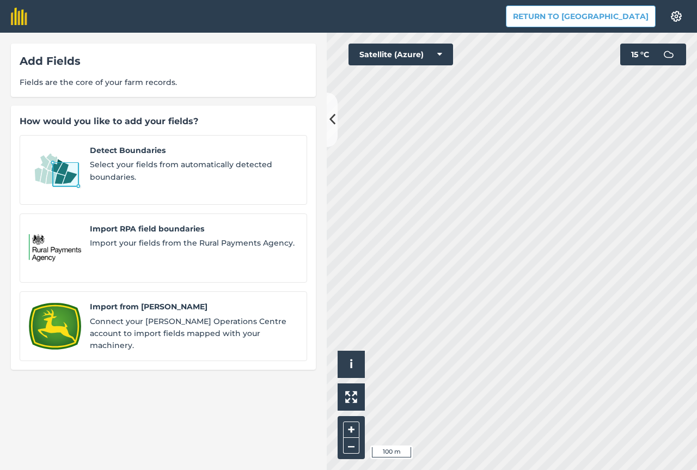
click at [71, 74] on div "Add Fields Fields are the core of your farm records." at bounding box center [163, 70] width 305 height 53
click at [16, 16] on img at bounding box center [19, 16] width 16 height 17
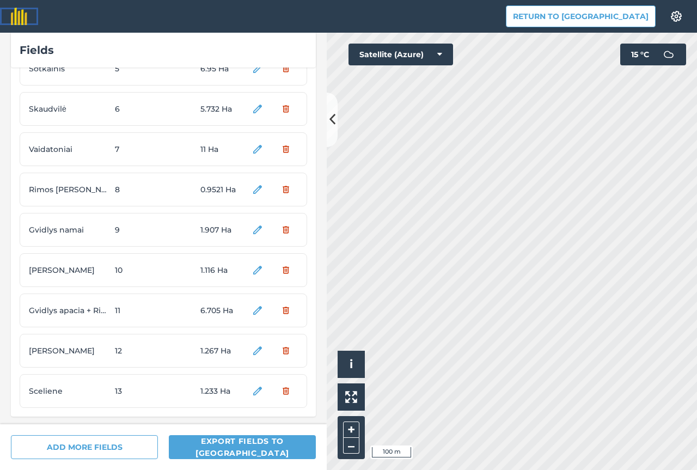
scroll to position [209, 0]
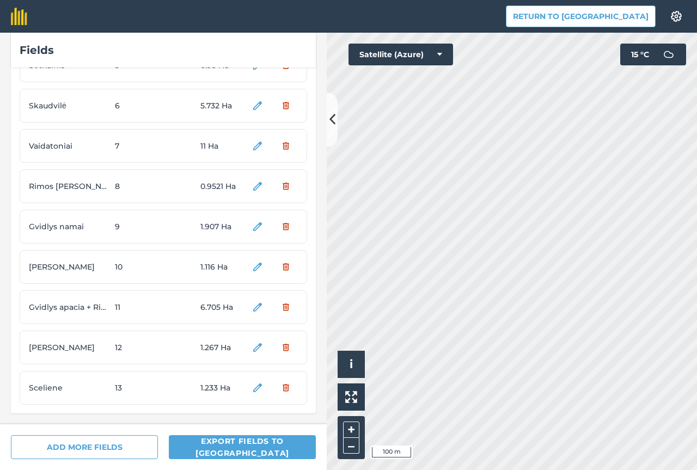
click at [106, 383] on span "Sceliene" at bounding box center [70, 388] width 82 height 12
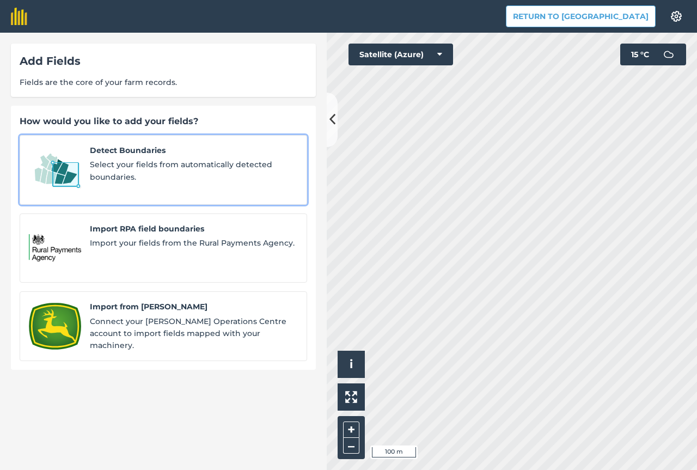
click at [140, 165] on span "Select your fields from automatically detected boundaries." at bounding box center [194, 171] width 208 height 25
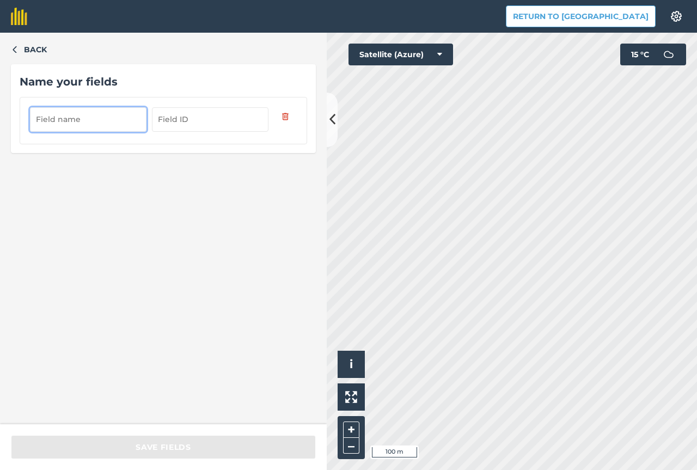
click at [87, 117] on input "text" at bounding box center [88, 119] width 117 height 24
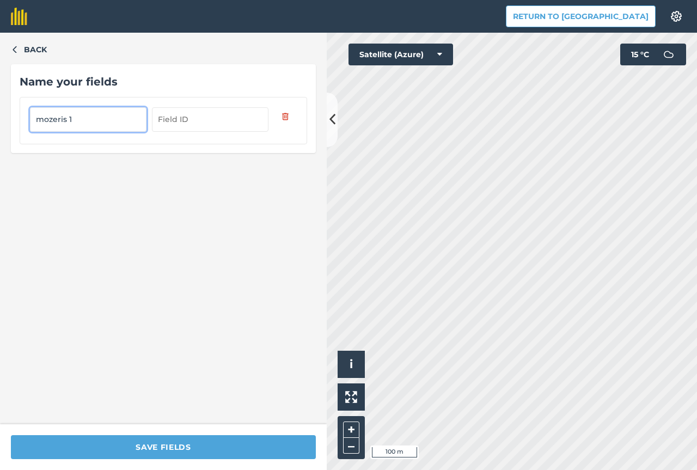
type input "mozeris 1"
click at [227, 112] on input "text" at bounding box center [210, 119] width 117 height 24
type input "13"
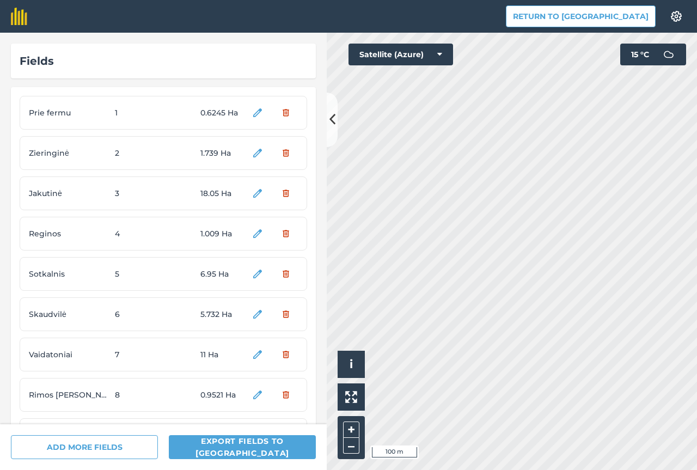
scroll to position [249, 0]
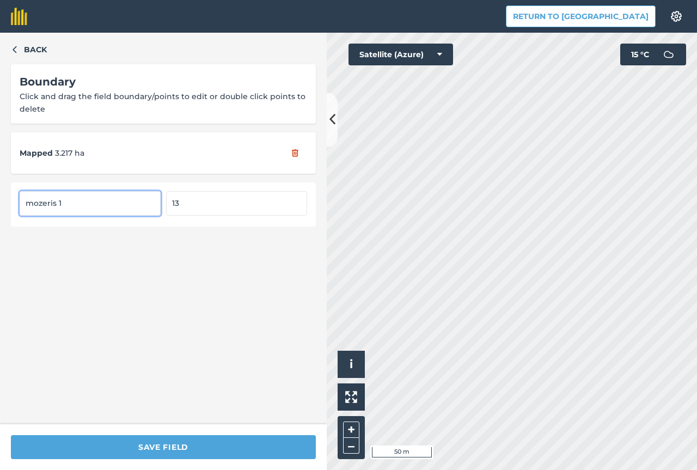
click at [187, 205] on input "13" at bounding box center [236, 203] width 141 height 24
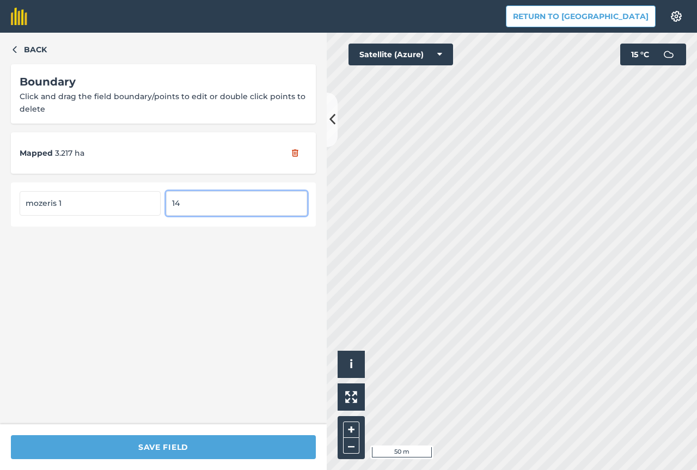
type input "14"
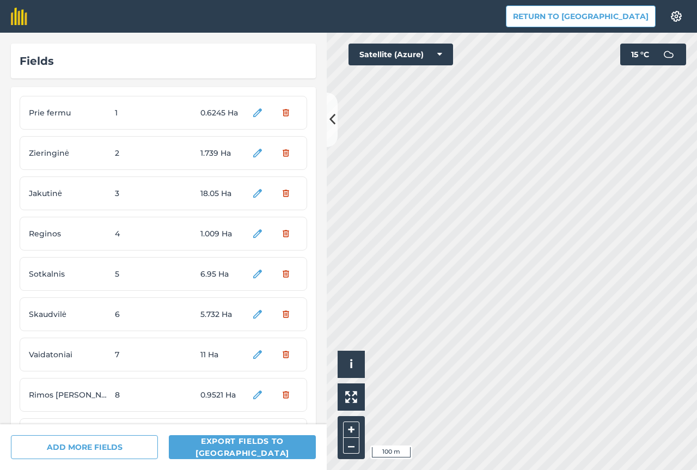
click at [526, 470] on html "Return to Agreena Settings Map printing is not available on our free plan Pleas…" at bounding box center [348, 235] width 697 height 470
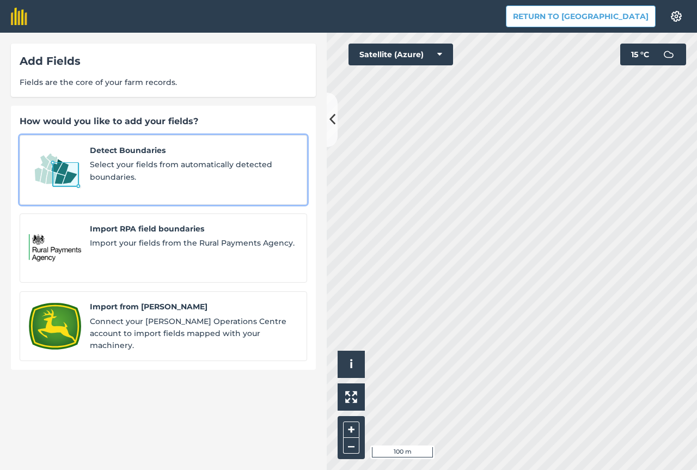
click at [156, 151] on span "Detect Boundaries" at bounding box center [194, 150] width 208 height 12
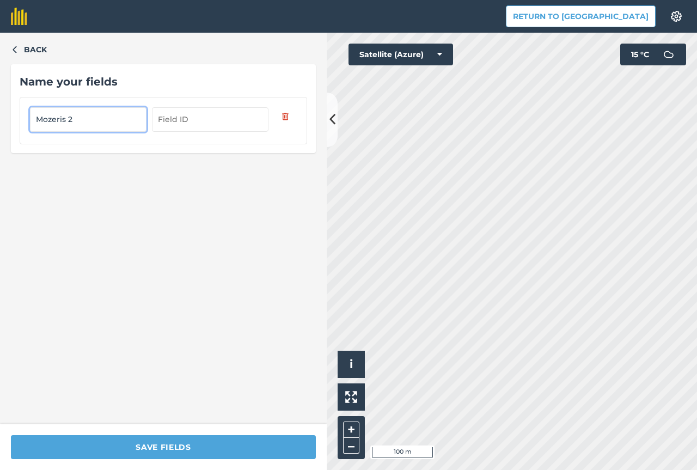
type input "Mozeris 2"
type input "14"
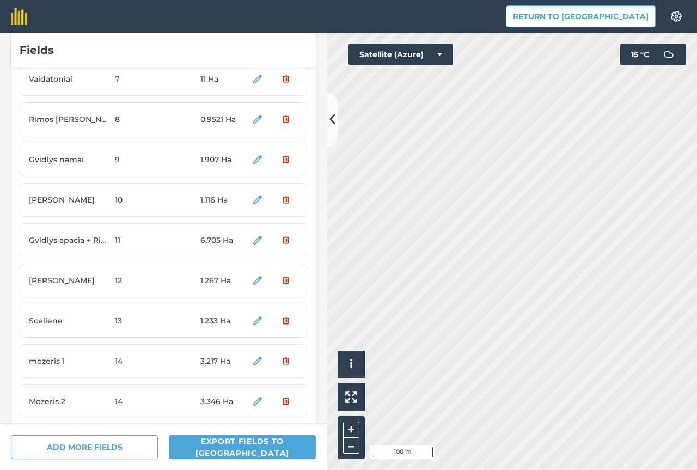
scroll to position [289, 0]
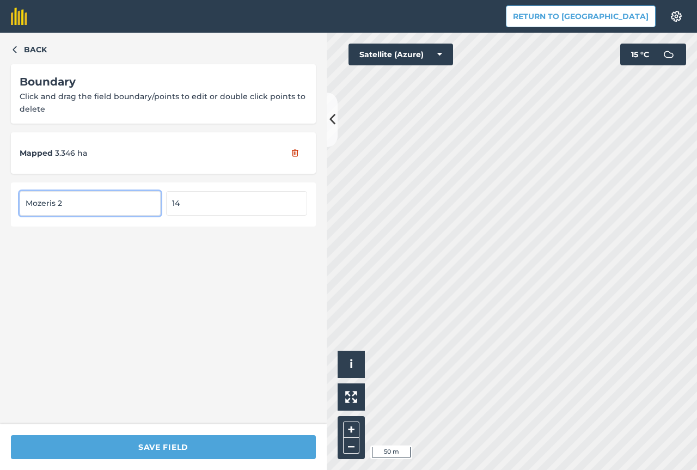
click at [200, 212] on input "14" at bounding box center [236, 203] width 141 height 24
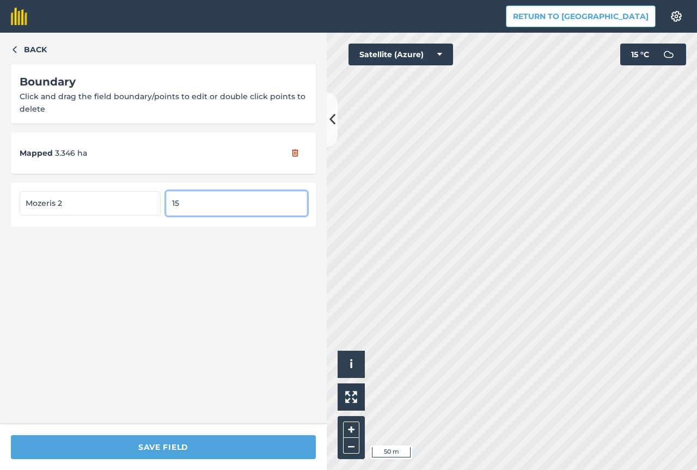
type input "15"
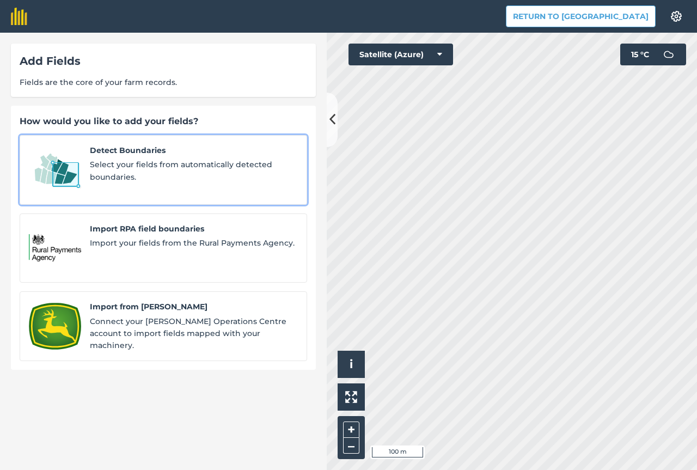
click at [199, 167] on span "Select your fields from automatically detected boundaries." at bounding box center [194, 171] width 208 height 25
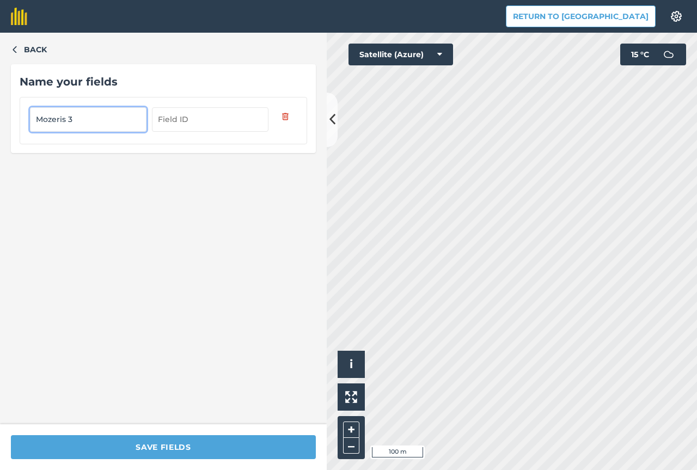
type input "Mozeris 3"
type input "16"
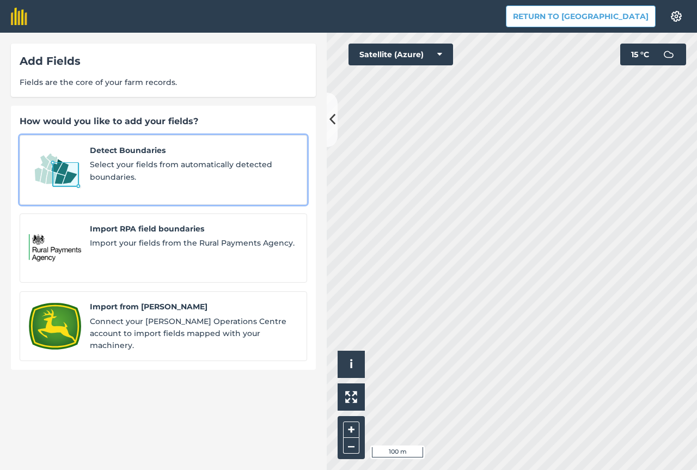
click at [133, 156] on span "Detect Boundaries" at bounding box center [194, 150] width 208 height 12
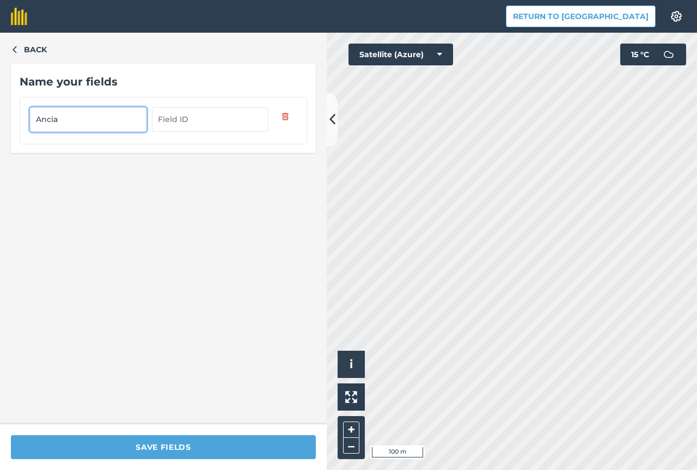
type input "Ancia"
type input "16"
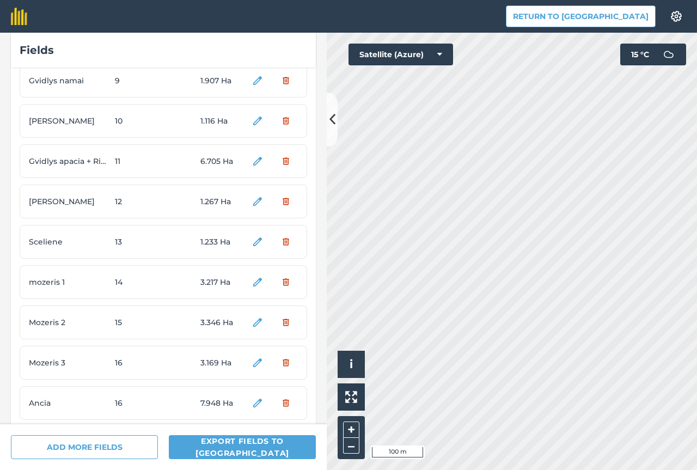
scroll to position [370, 0]
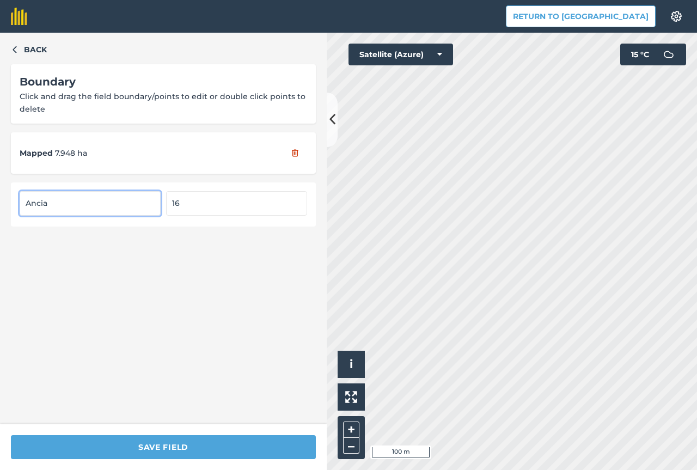
click at [198, 198] on input "16" at bounding box center [236, 203] width 141 height 24
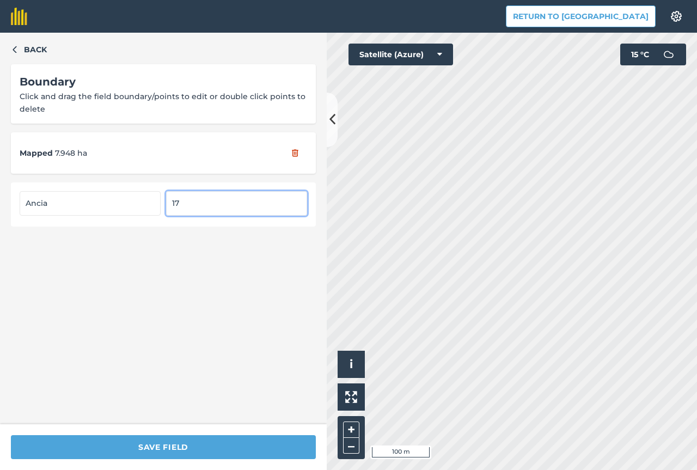
type input "17"
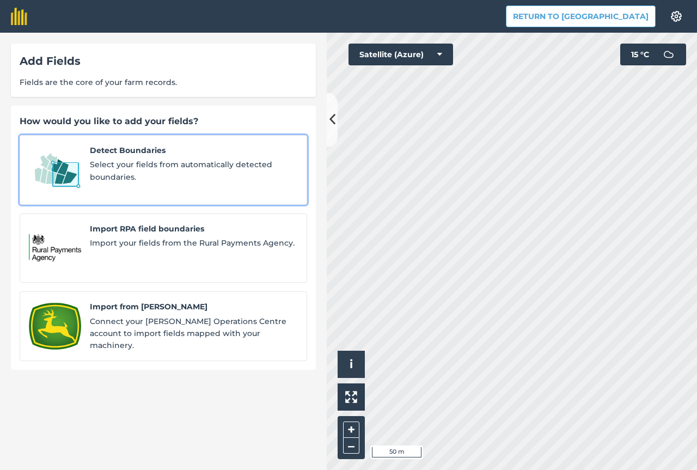
click at [136, 157] on div "Detect Boundaries Select your fields from automatically detected boundaries." at bounding box center [194, 169] width 208 height 51
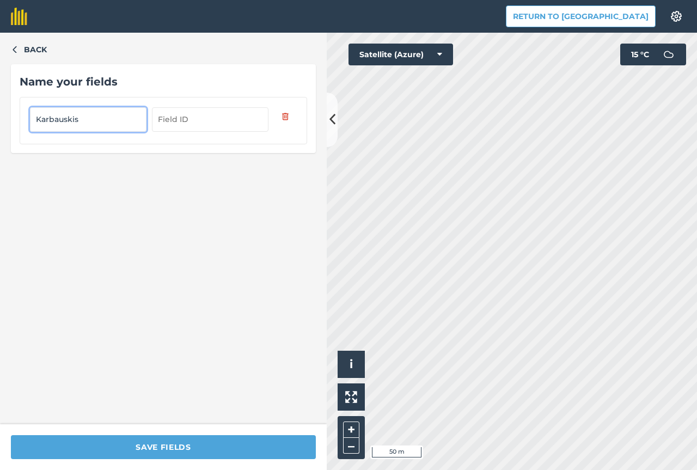
type input "Karbauskis"
type input "18"
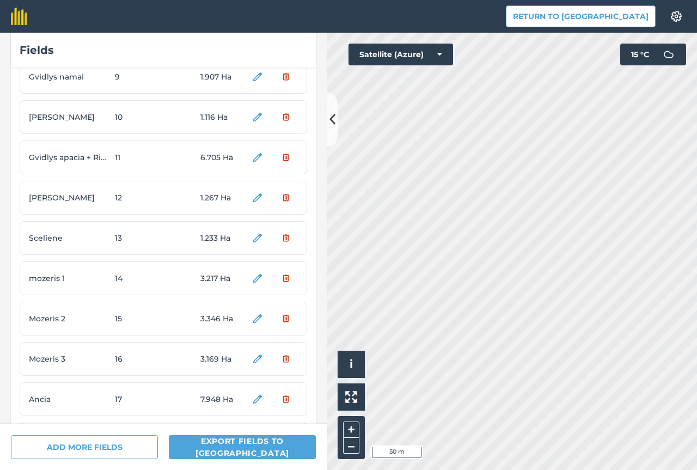
scroll to position [410, 0]
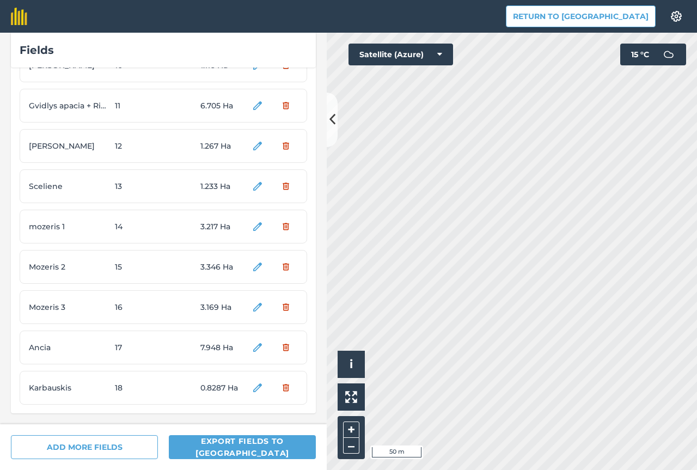
click at [283, 214] on div "Fields Prie fermu 1 0.6245 Ha Zieringinė 2 1.739 Ha Jakutinė 3 18.05 Ha Reginos…" at bounding box center [348, 251] width 697 height 437
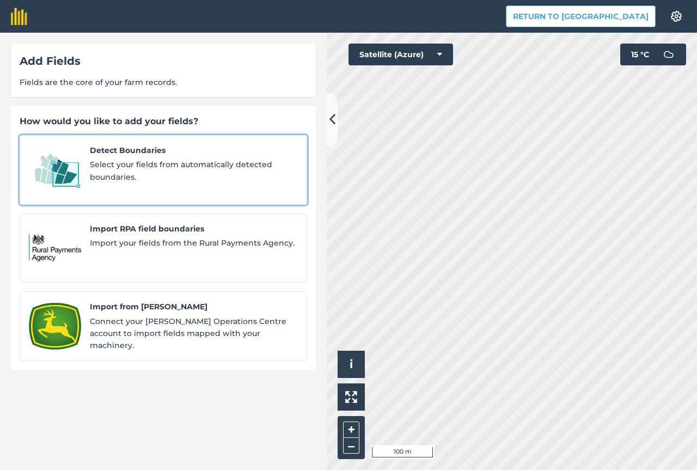
click at [132, 160] on span "Select your fields from automatically detected boundaries." at bounding box center [194, 171] width 208 height 25
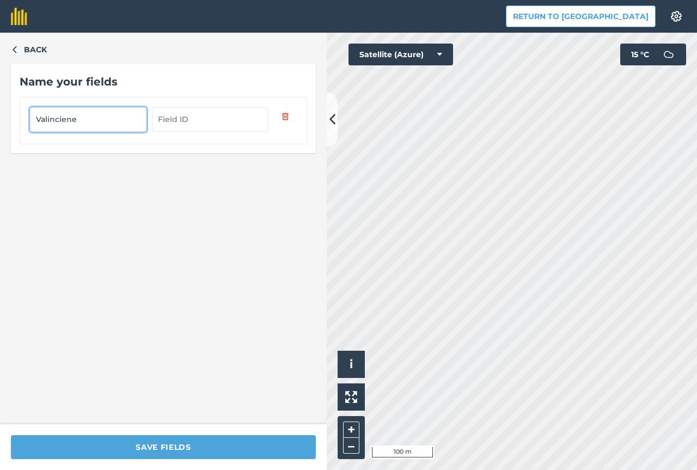
type input "Valinciene"
click at [179, 124] on input "text" at bounding box center [210, 119] width 117 height 24
type input "19"
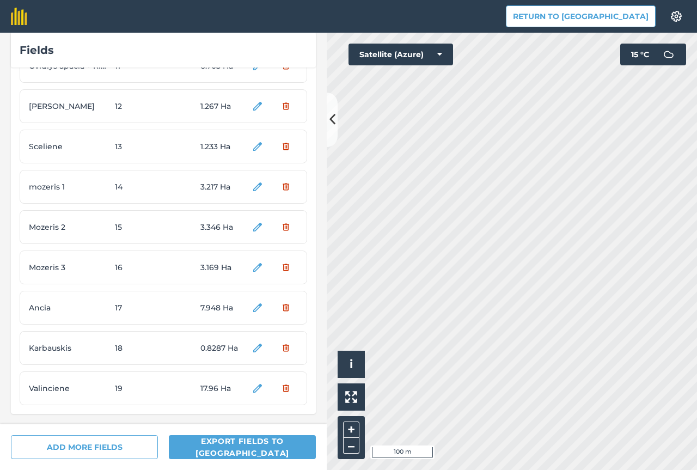
scroll to position [450, 0]
click at [318, 252] on div "Fields Prie fermu 1 0.6245 Ha Zieringinė 2 1.739 Ha Jakutinė 3 18.05 Ha Reginos…" at bounding box center [348, 251] width 697 height 437
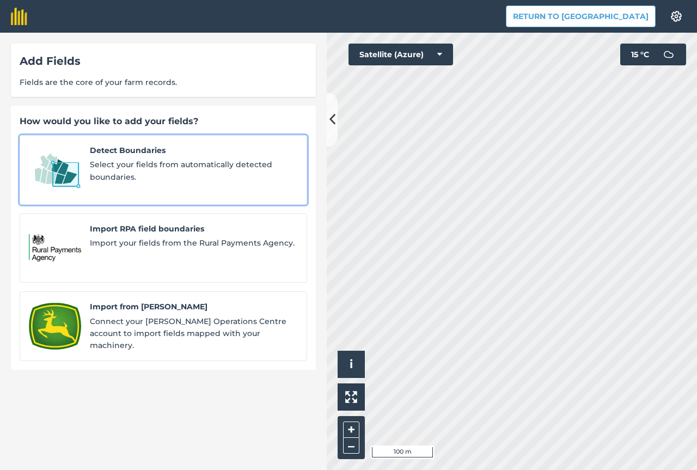
click at [139, 160] on span "Select your fields from automatically detected boundaries." at bounding box center [194, 171] width 208 height 25
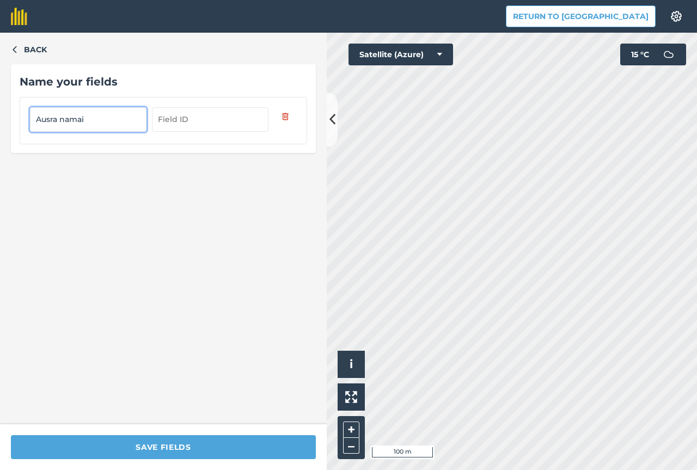
type input "Ausra namai"
click at [190, 117] on input "text" at bounding box center [210, 119] width 117 height 24
type input "20"
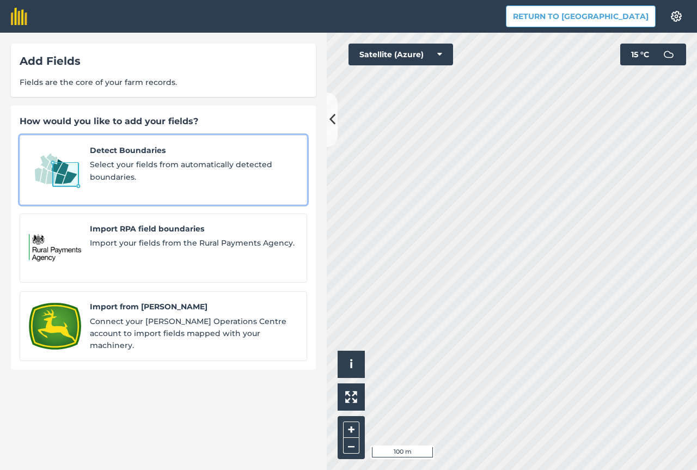
click at [223, 149] on span "Detect Boundaries" at bounding box center [194, 150] width 208 height 12
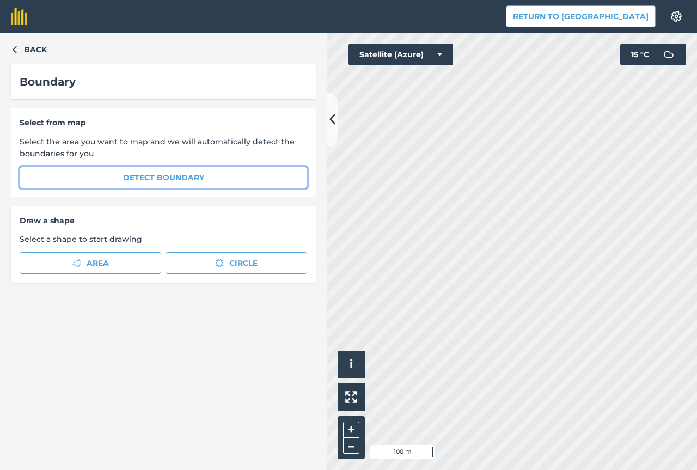
click at [231, 167] on button "Detect boundary" at bounding box center [164, 178] width 288 height 22
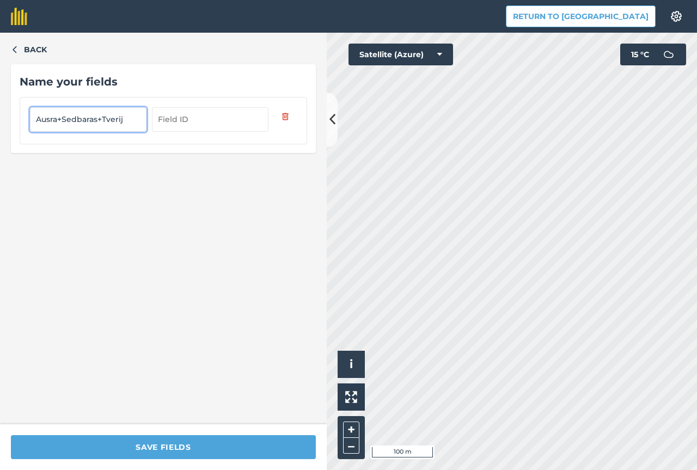
type input "Ausra+Sedbaras+Tverij"
click at [223, 118] on input "text" at bounding box center [210, 119] width 117 height 24
type input "21"
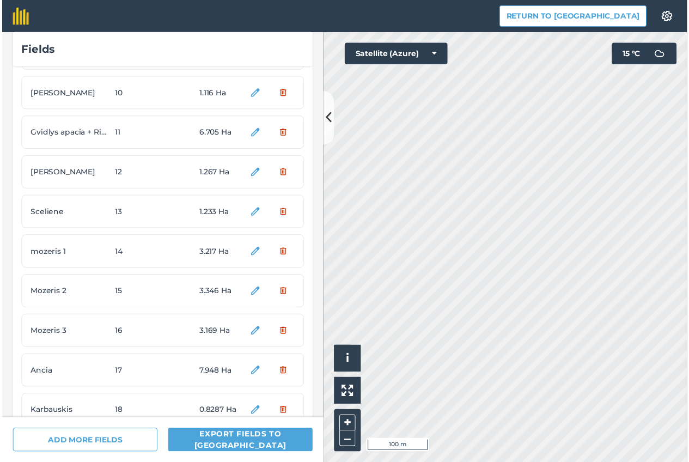
scroll to position [531, 0]
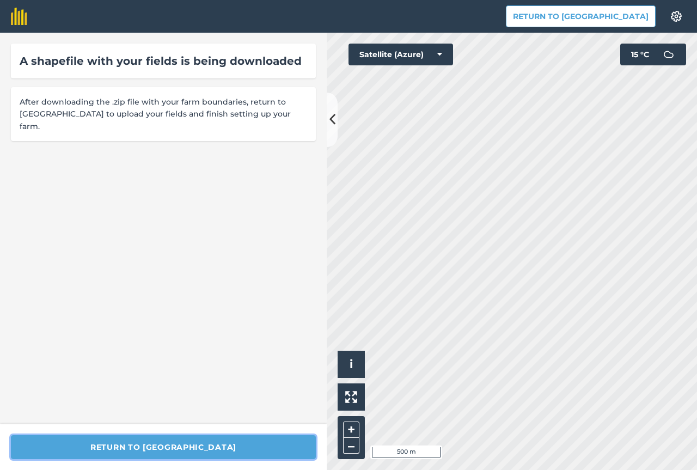
click at [199, 448] on button "Return to [GEOGRAPHIC_DATA]" at bounding box center [163, 447] width 305 height 24
click at [197, 447] on button "Return to [GEOGRAPHIC_DATA]" at bounding box center [163, 447] width 305 height 24
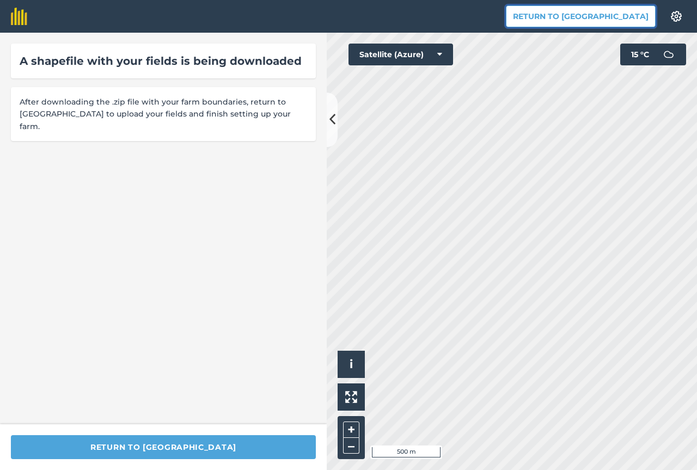
click at [576, 13] on button "Return to [GEOGRAPHIC_DATA]" at bounding box center [581, 16] width 150 height 22
click at [336, 132] on button at bounding box center [332, 120] width 11 height 54
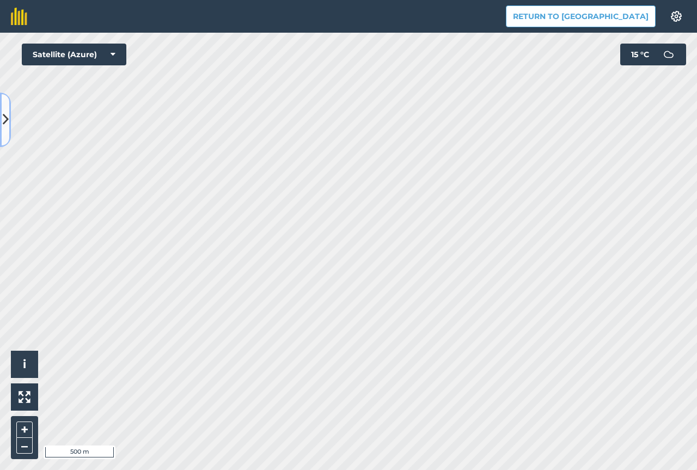
click at [4, 135] on button at bounding box center [5, 120] width 11 height 54
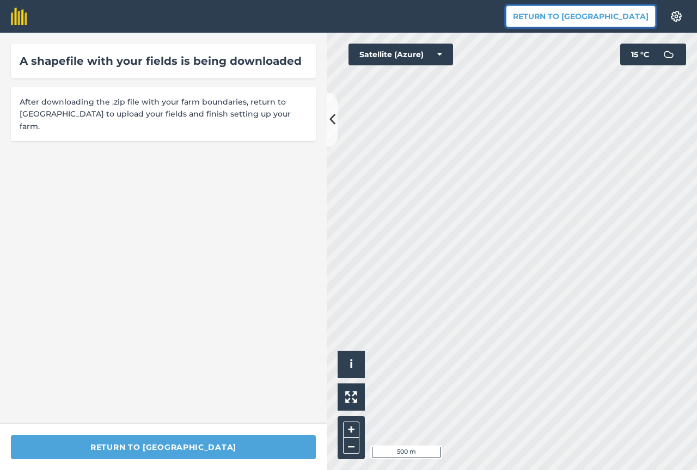
click at [592, 15] on button "Return to [GEOGRAPHIC_DATA]" at bounding box center [581, 16] width 150 height 22
click at [622, 16] on button "Return to [GEOGRAPHIC_DATA]" at bounding box center [581, 16] width 150 height 22
click at [604, 14] on button "Return to [GEOGRAPHIC_DATA]" at bounding box center [581, 16] width 150 height 22
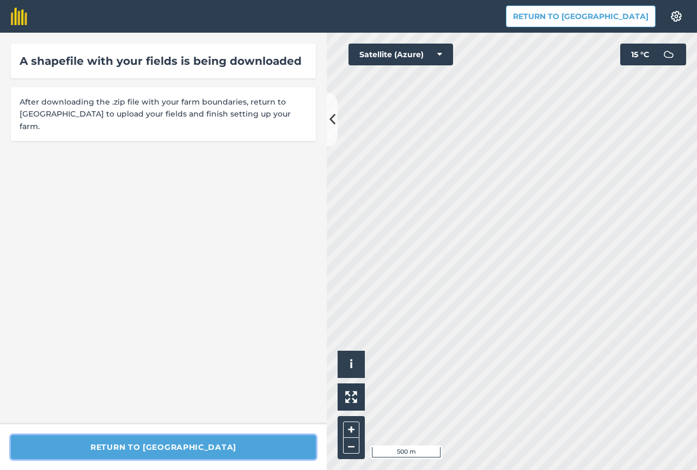
click at [209, 442] on button "Return to [GEOGRAPHIC_DATA]" at bounding box center [163, 447] width 305 height 24
click at [205, 443] on button "Return to [GEOGRAPHIC_DATA]" at bounding box center [163, 447] width 305 height 24
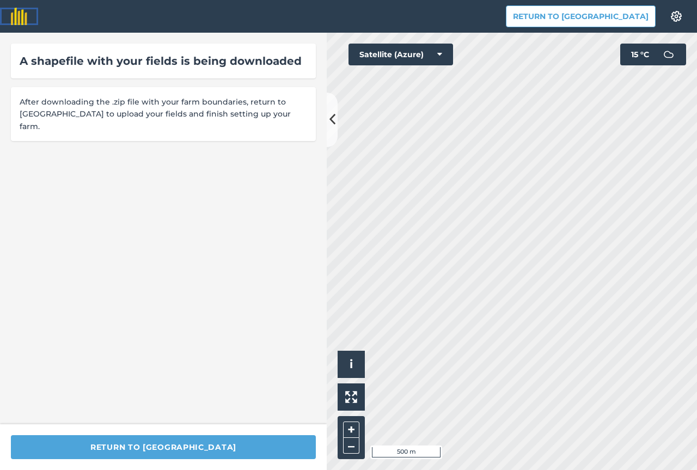
click at [24, 19] on img at bounding box center [19, 16] width 16 height 17
click at [19, 18] on img at bounding box center [19, 16] width 16 height 17
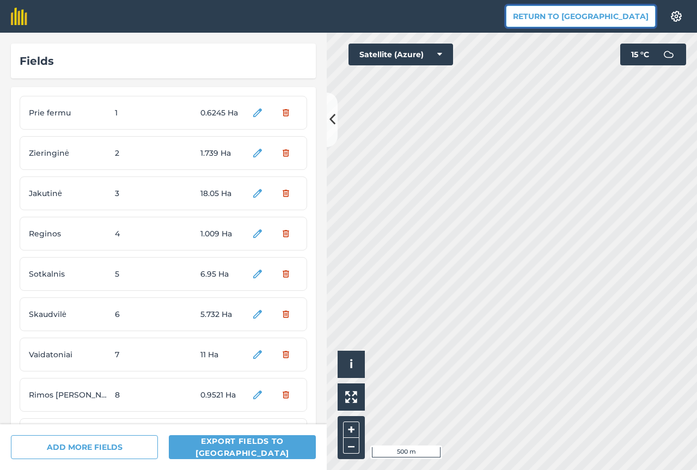
click at [585, 14] on button "Return to [GEOGRAPHIC_DATA]" at bounding box center [581, 16] width 150 height 22
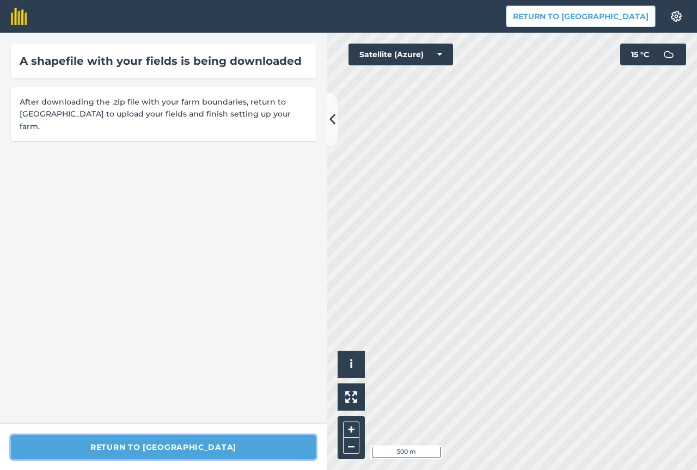
click at [249, 444] on button "Return to [GEOGRAPHIC_DATA]" at bounding box center [163, 447] width 305 height 24
click at [679, 17] on img at bounding box center [676, 16] width 13 height 11
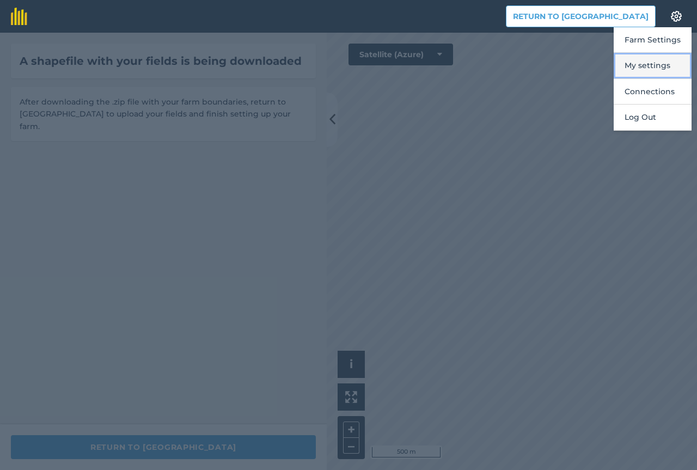
click at [660, 61] on button "My settings" at bounding box center [653, 66] width 78 height 26
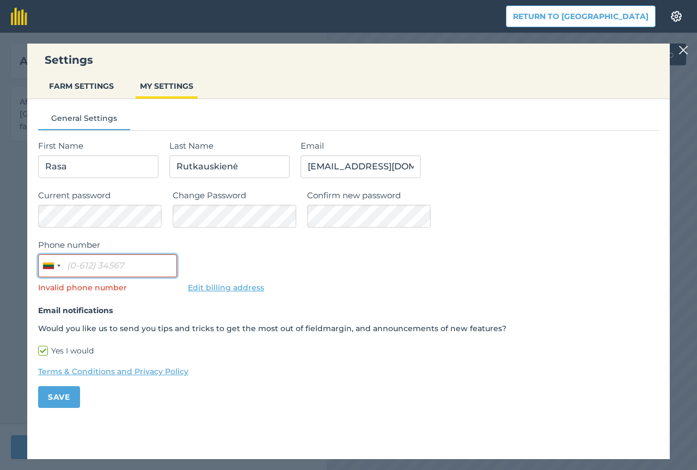
click at [135, 270] on input "Phone number" at bounding box center [107, 265] width 139 height 23
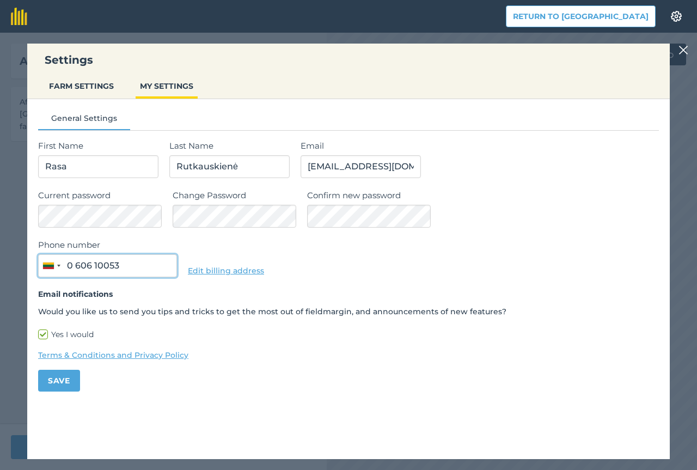
type input "0 606 10053"
click at [62, 388] on button "Save" at bounding box center [59, 381] width 42 height 22
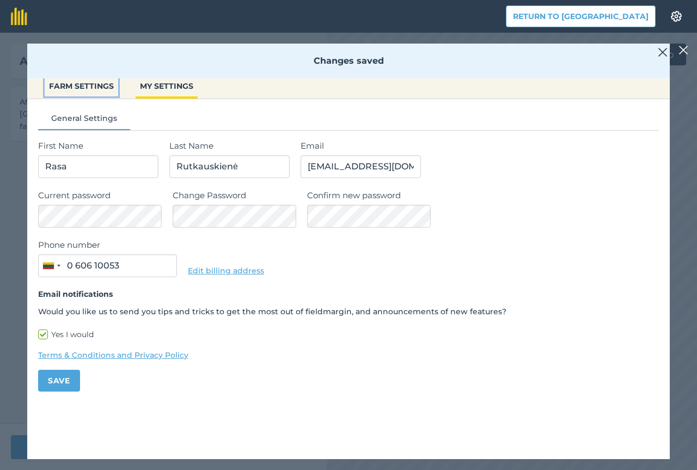
click at [86, 89] on button "FARM SETTINGS" at bounding box center [82, 86] width 74 height 21
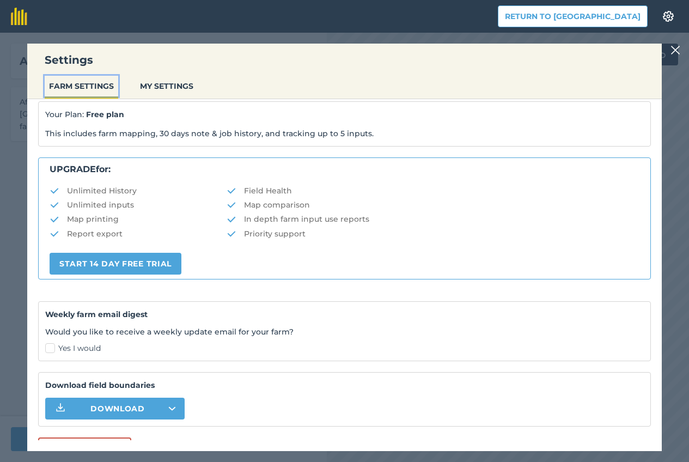
scroll to position [163, 0]
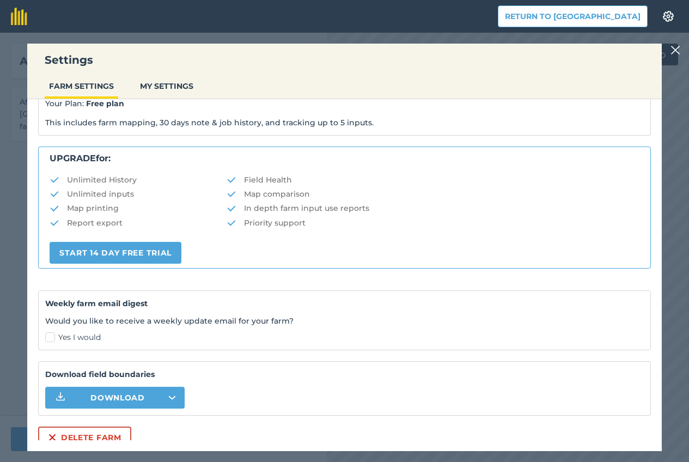
click at [48, 339] on label "Yes I would" at bounding box center [344, 337] width 599 height 11
checkbox input "true"
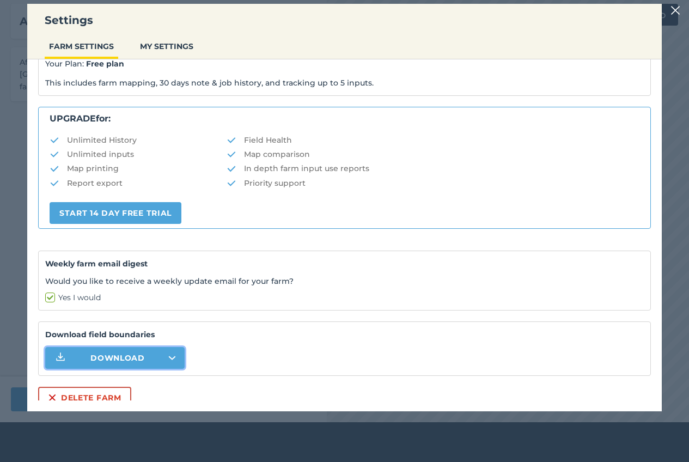
click at [85, 355] on button "Download" at bounding box center [114, 358] width 139 height 22
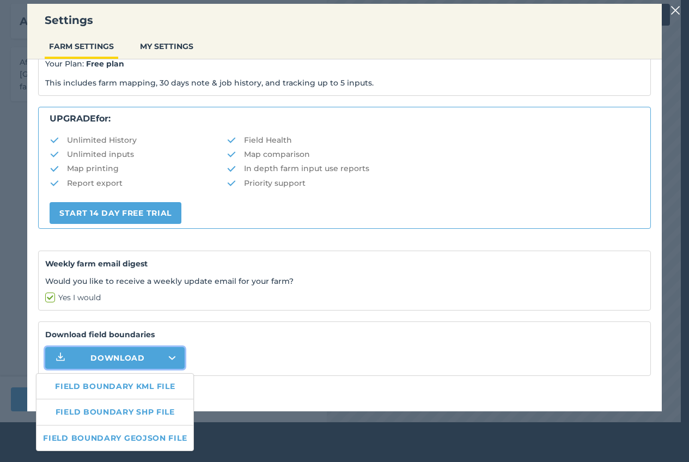
scroll to position [32, 0]
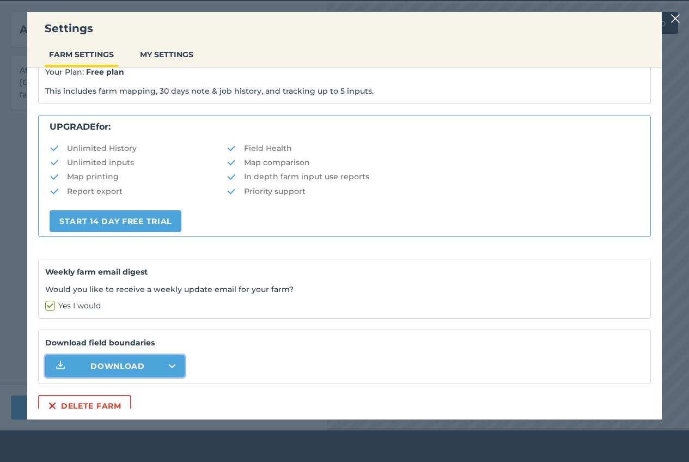
click at [679, 18] on img at bounding box center [676, 18] width 10 height 13
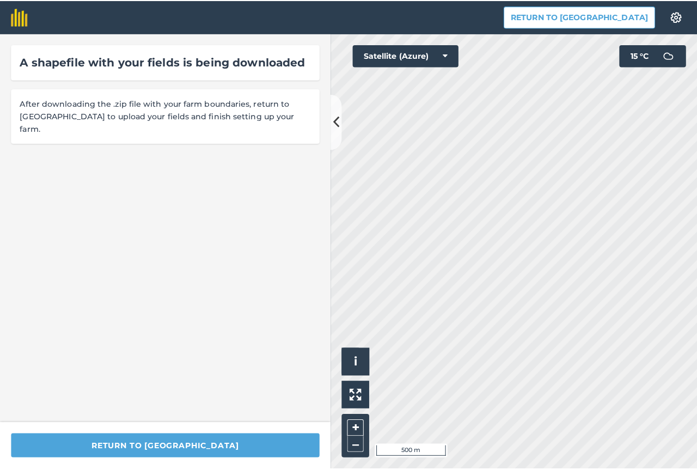
scroll to position [0, 0]
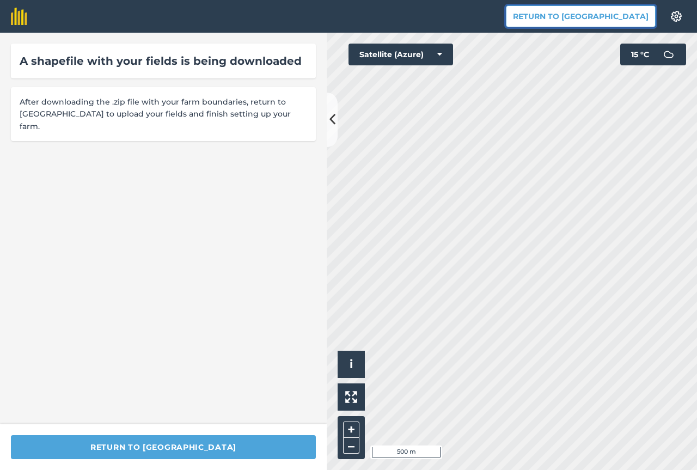
click at [618, 25] on button "Return to [GEOGRAPHIC_DATA]" at bounding box center [581, 16] width 150 height 22
click at [617, 14] on button "Return to [GEOGRAPHIC_DATA]" at bounding box center [581, 16] width 150 height 22
click at [617, 13] on button "Return to [GEOGRAPHIC_DATA]" at bounding box center [581, 16] width 150 height 22
click at [600, 20] on button "Return to [GEOGRAPHIC_DATA]" at bounding box center [581, 16] width 150 height 22
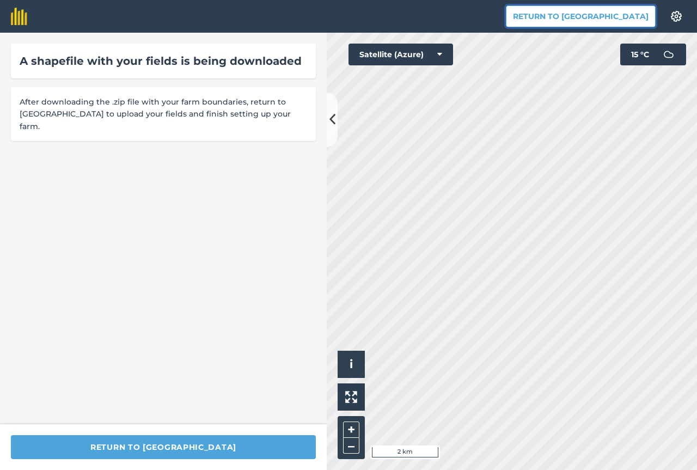
click at [600, 19] on button "Return to [GEOGRAPHIC_DATA]" at bounding box center [581, 16] width 150 height 22
click at [334, 113] on icon at bounding box center [333, 119] width 6 height 19
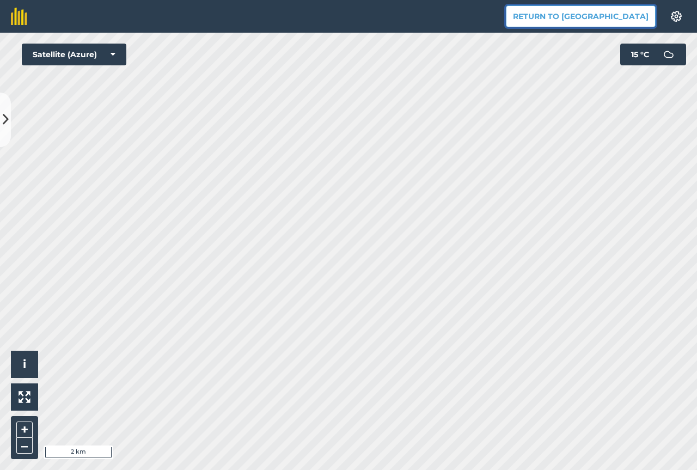
click at [604, 16] on button "Return to [GEOGRAPHIC_DATA]" at bounding box center [581, 16] width 150 height 22
click at [681, 20] on img at bounding box center [676, 16] width 13 height 11
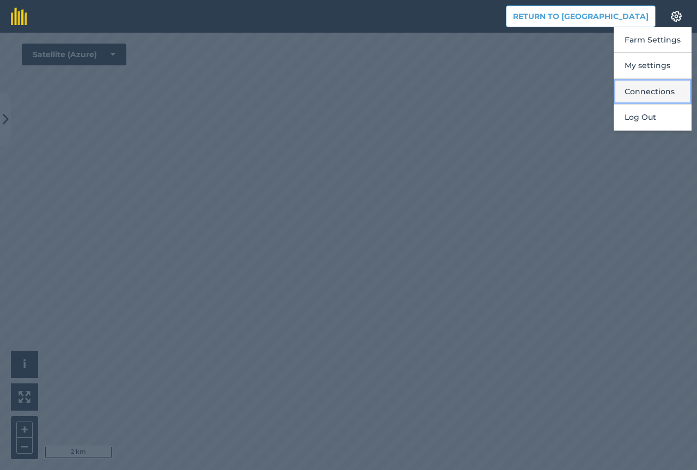
click at [655, 89] on button "Connections" at bounding box center [653, 92] width 78 height 26
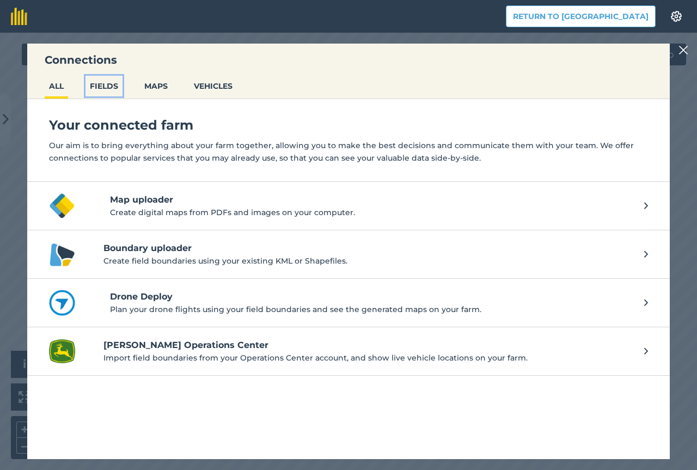
click at [109, 89] on button "FIELDS" at bounding box center [104, 86] width 37 height 21
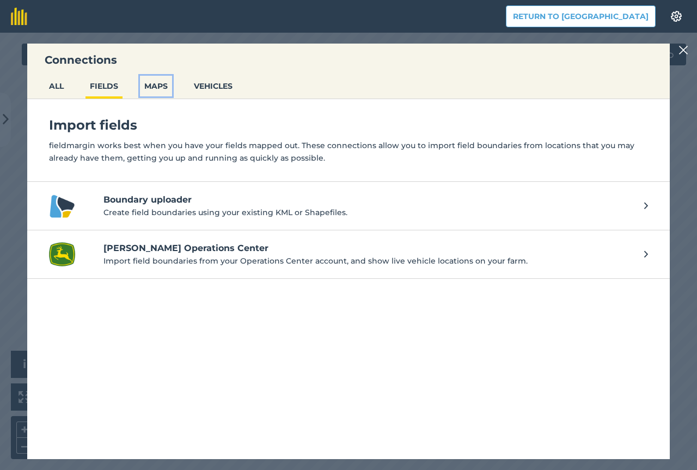
click at [160, 95] on button "MAPS" at bounding box center [156, 86] width 32 height 21
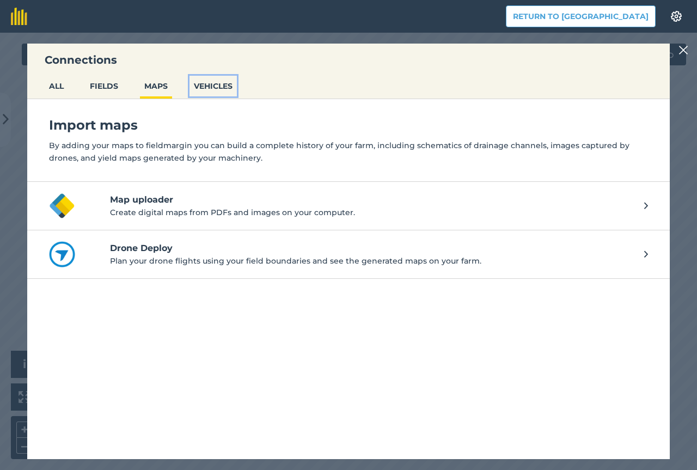
click at [220, 88] on button "VEHICLES" at bounding box center [213, 86] width 47 height 21
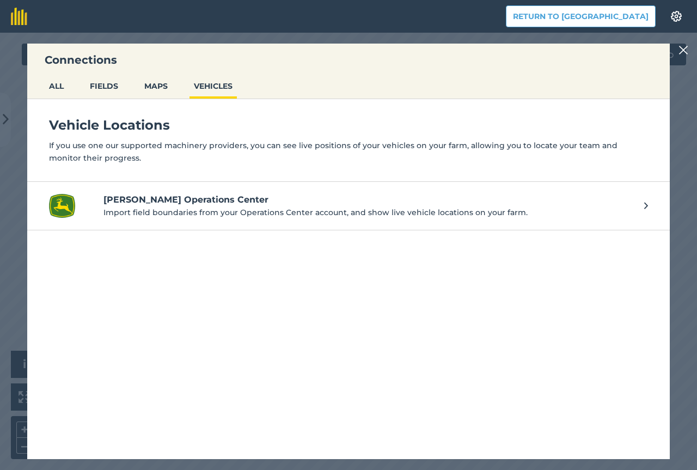
click at [683, 50] on img at bounding box center [684, 50] width 10 height 13
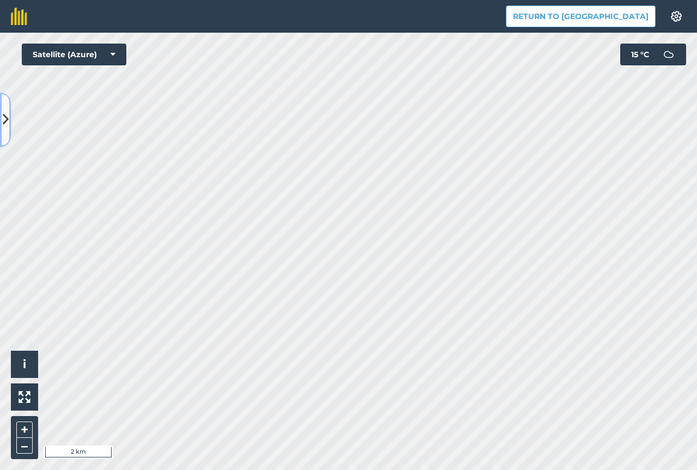
click at [4, 123] on icon at bounding box center [6, 119] width 6 height 19
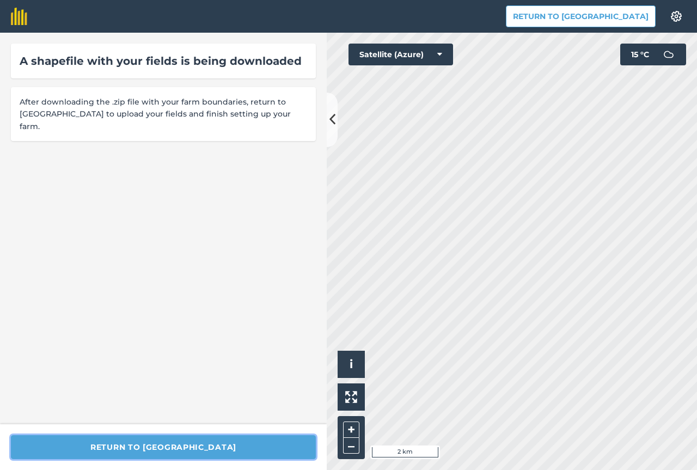
click at [146, 443] on button "Return to [GEOGRAPHIC_DATA]" at bounding box center [163, 447] width 305 height 24
click at [20, 15] on img at bounding box center [19, 16] width 16 height 17
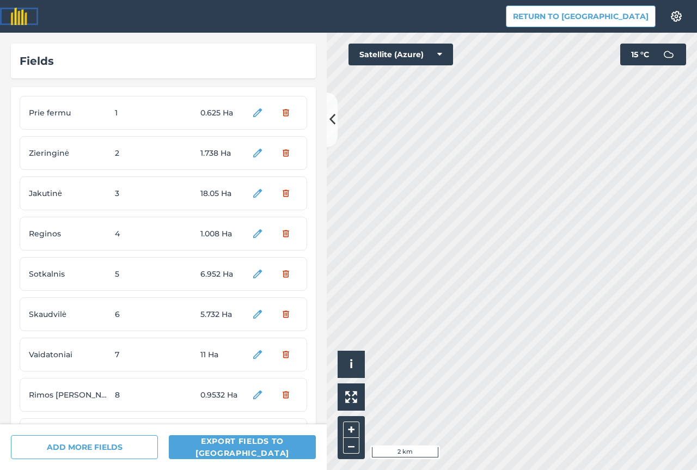
click at [18, 21] on img at bounding box center [19, 16] width 16 height 17
click at [352, 373] on button "i" at bounding box center [351, 364] width 27 height 27
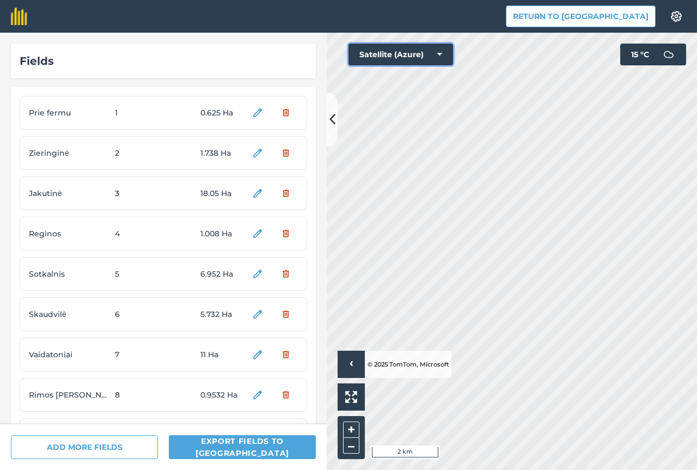
click at [441, 57] on icon at bounding box center [439, 54] width 5 height 11
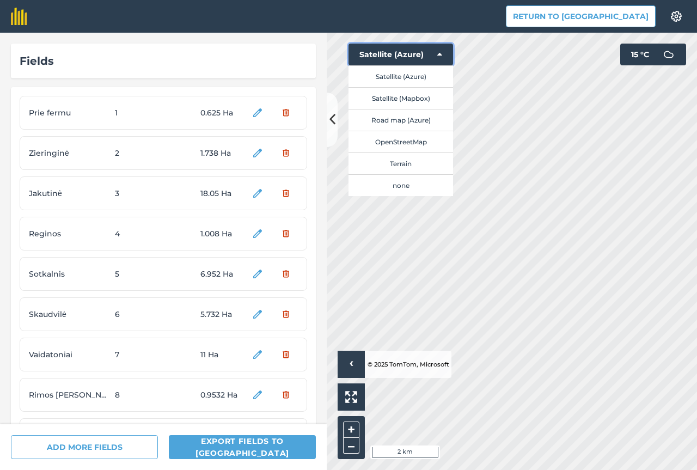
click at [441, 57] on icon at bounding box center [439, 54] width 5 height 11
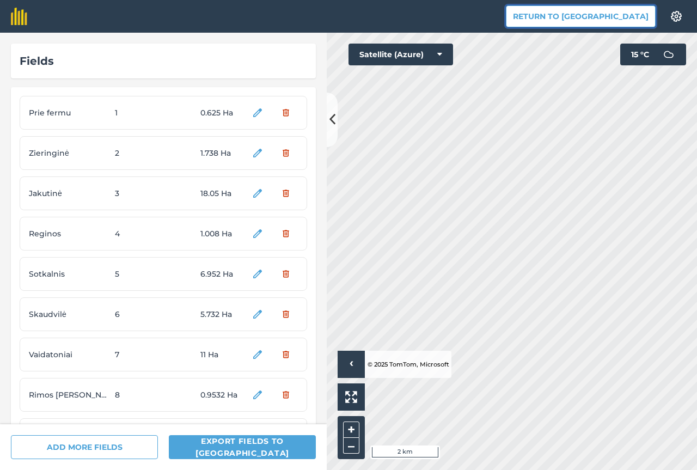
click at [620, 12] on button "Return to [GEOGRAPHIC_DATA]" at bounding box center [581, 16] width 150 height 22
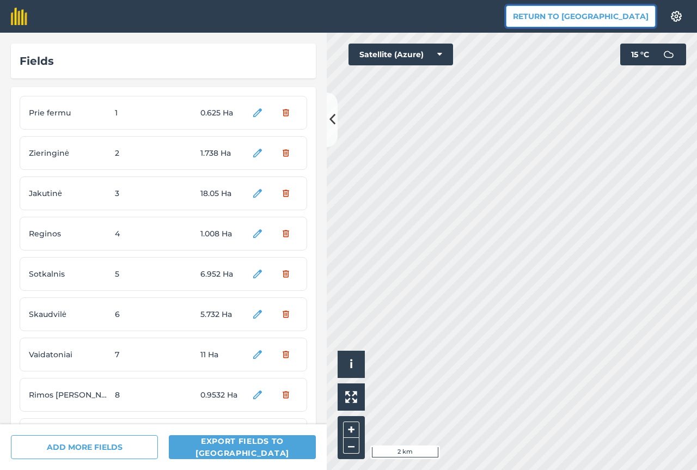
click at [586, 21] on button "Return to [GEOGRAPHIC_DATA]" at bounding box center [581, 16] width 150 height 22
click at [25, 19] on img at bounding box center [19, 16] width 16 height 17
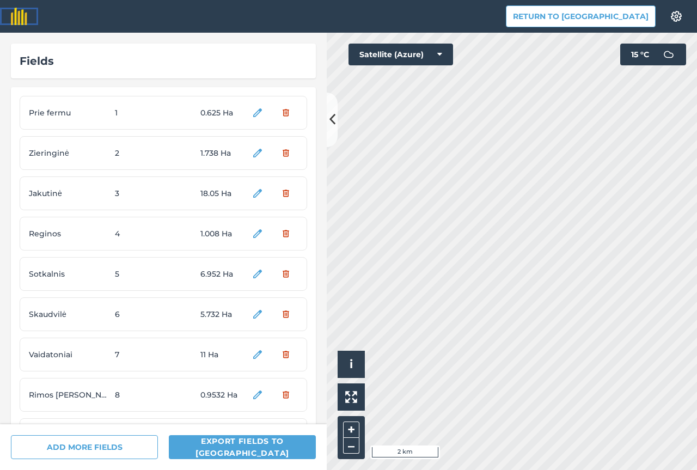
click at [25, 19] on img at bounding box center [19, 16] width 16 height 17
click at [628, 23] on button "Return to [GEOGRAPHIC_DATA]" at bounding box center [581, 16] width 150 height 22
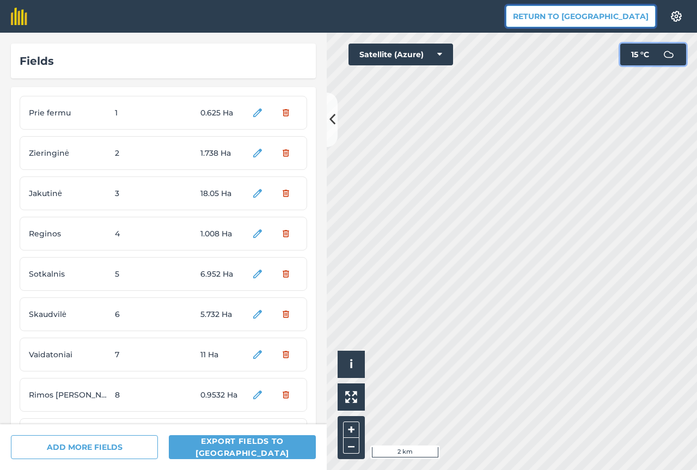
click at [674, 53] on img at bounding box center [669, 55] width 22 height 22
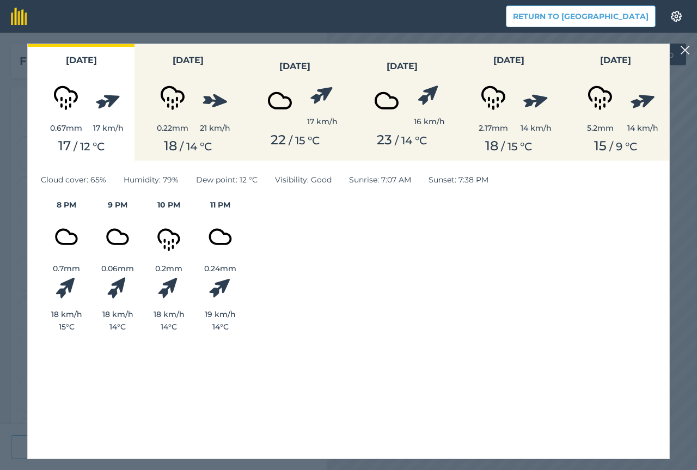
click at [686, 52] on img at bounding box center [685, 50] width 10 height 13
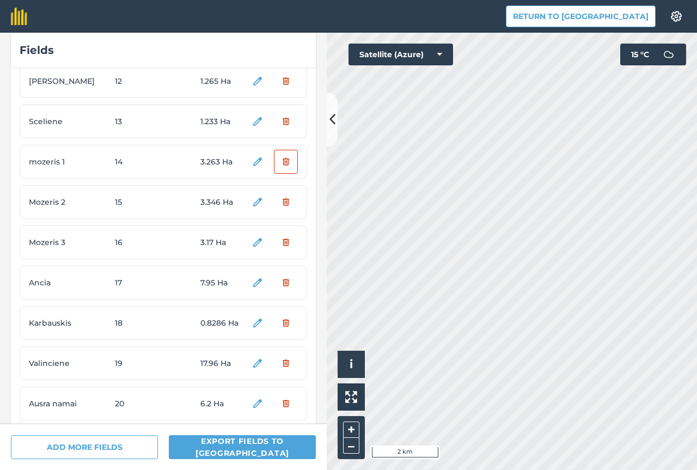
scroll to position [531, 0]
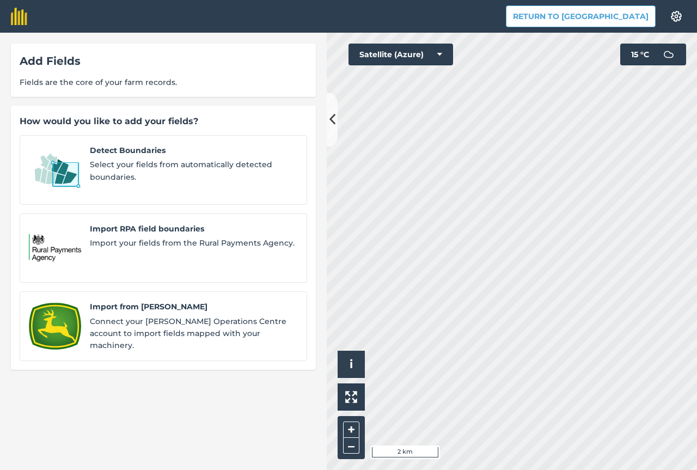
click at [39, 65] on div "Add Fields" at bounding box center [164, 60] width 288 height 17
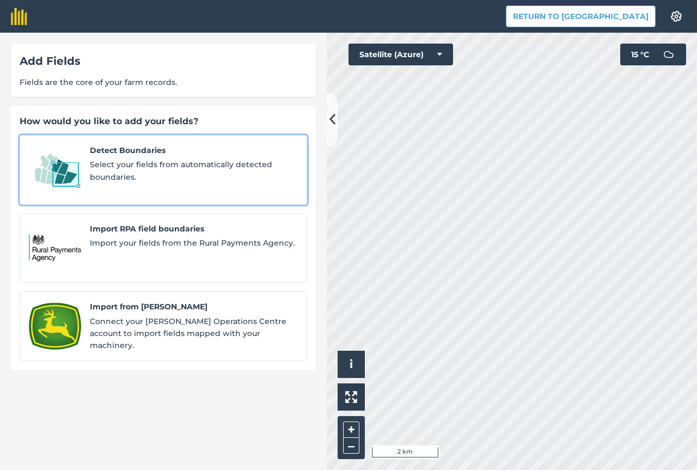
click at [145, 172] on span "Select your fields from automatically detected boundaries." at bounding box center [194, 171] width 208 height 25
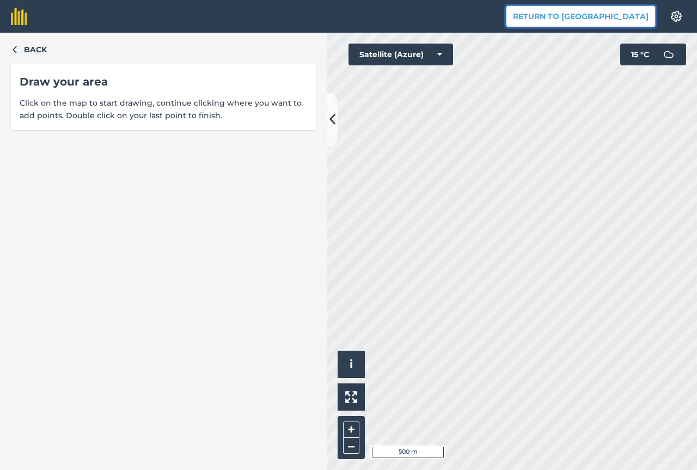
click at [591, 21] on button "Return to [GEOGRAPHIC_DATA]" at bounding box center [581, 16] width 150 height 22
click at [18, 15] on img at bounding box center [19, 16] width 16 height 17
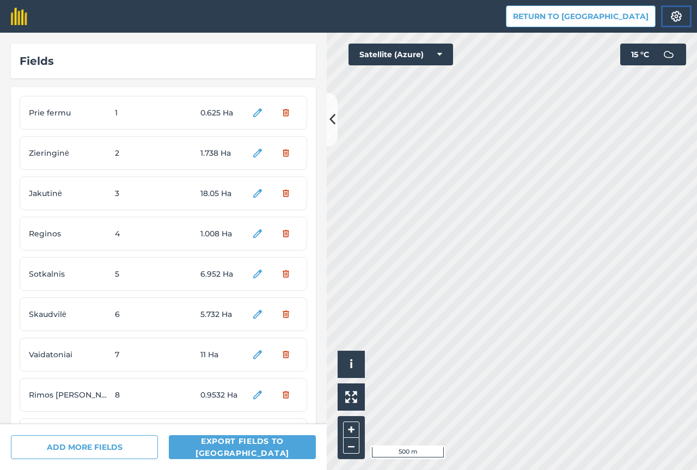
click at [678, 22] on button "Settings" at bounding box center [676, 16] width 31 height 22
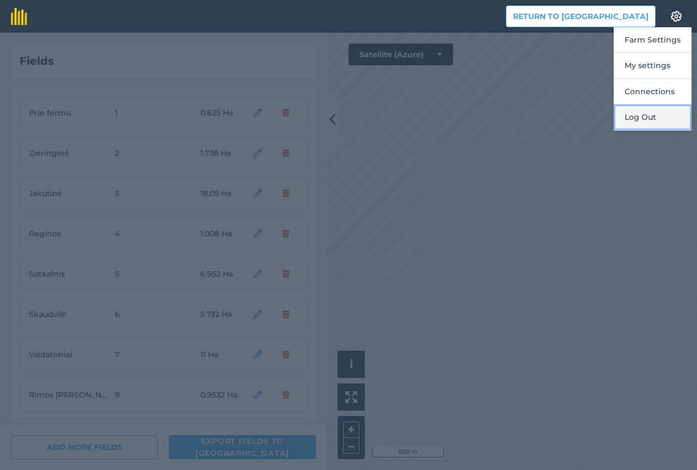
click at [646, 115] on button "Log Out" at bounding box center [653, 118] width 78 height 26
